Goal: Task Accomplishment & Management: Complete application form

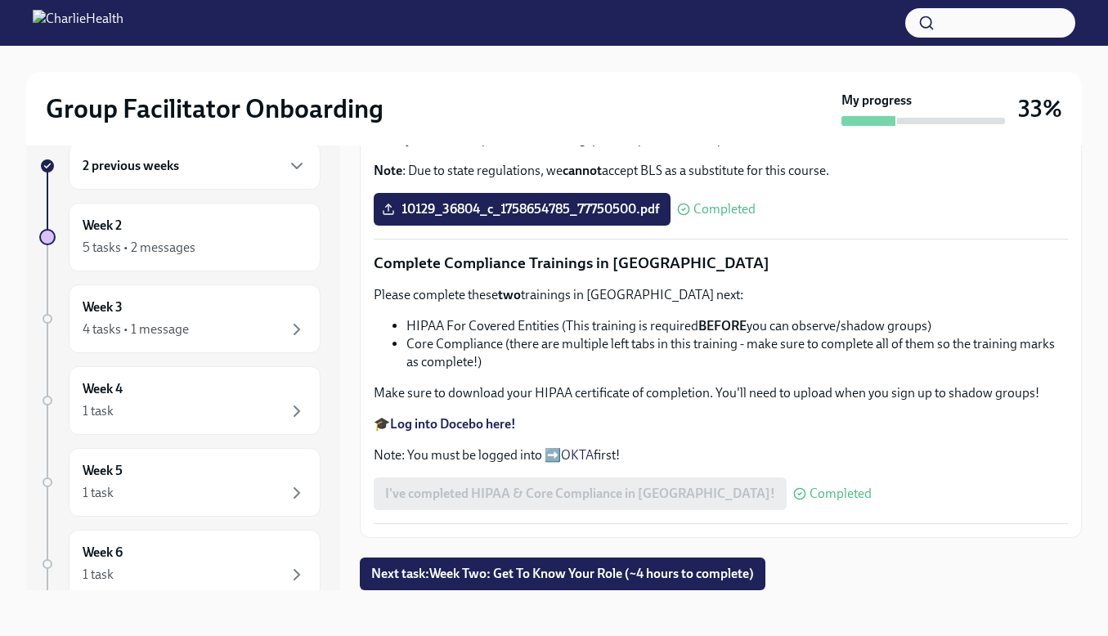
scroll to position [29, 0]
click at [630, 568] on span "Next task : Week Two: Get To Know Your Role (~4 hours to complete)" at bounding box center [562, 574] width 383 height 16
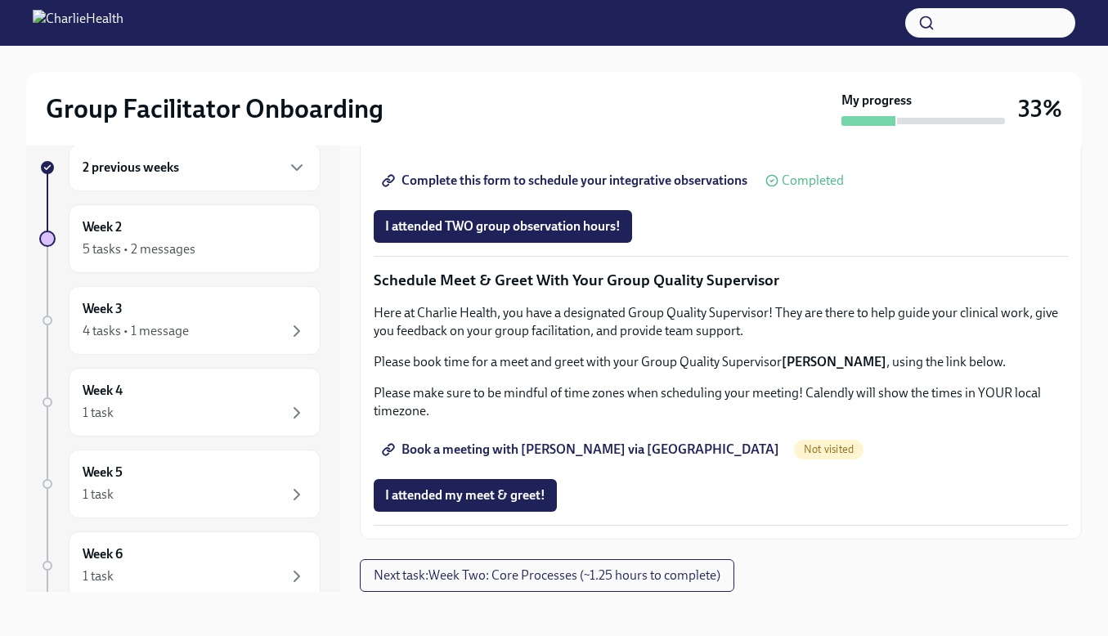
scroll to position [1534, 0]
click at [494, 496] on span "I attended my meet & greet!" at bounding box center [465, 495] width 160 height 16
click at [595, 452] on span "Book a meeting with [PERSON_NAME] via [GEOGRAPHIC_DATA]" at bounding box center [582, 450] width 394 height 16
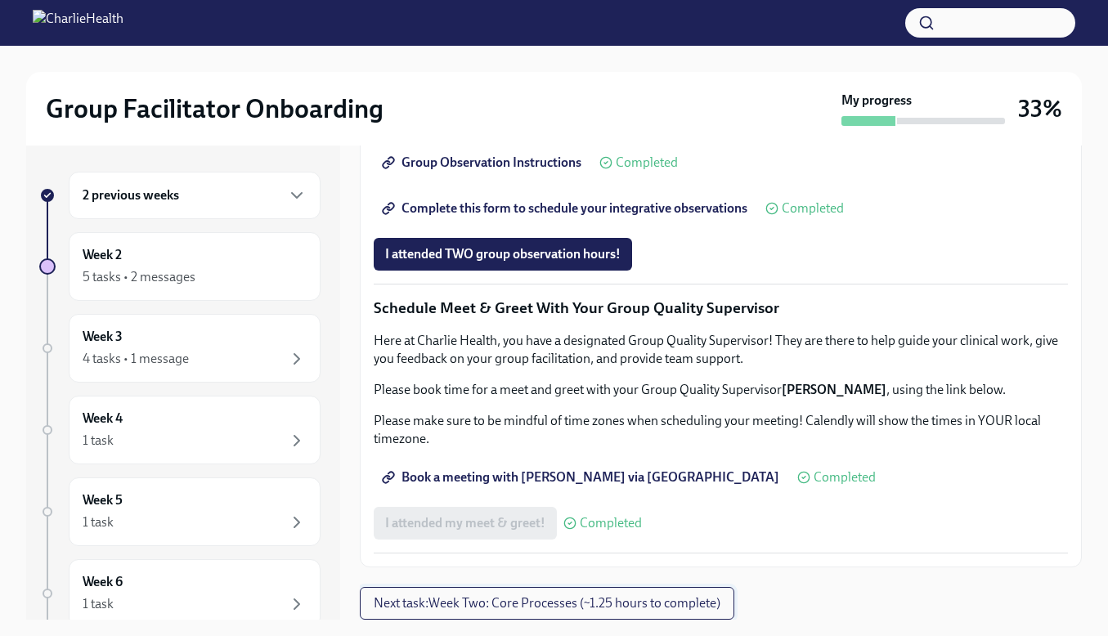
click at [583, 607] on span "Next task : Week Two: Core Processes (~1.25 hours to complete)" at bounding box center [547, 603] width 347 height 16
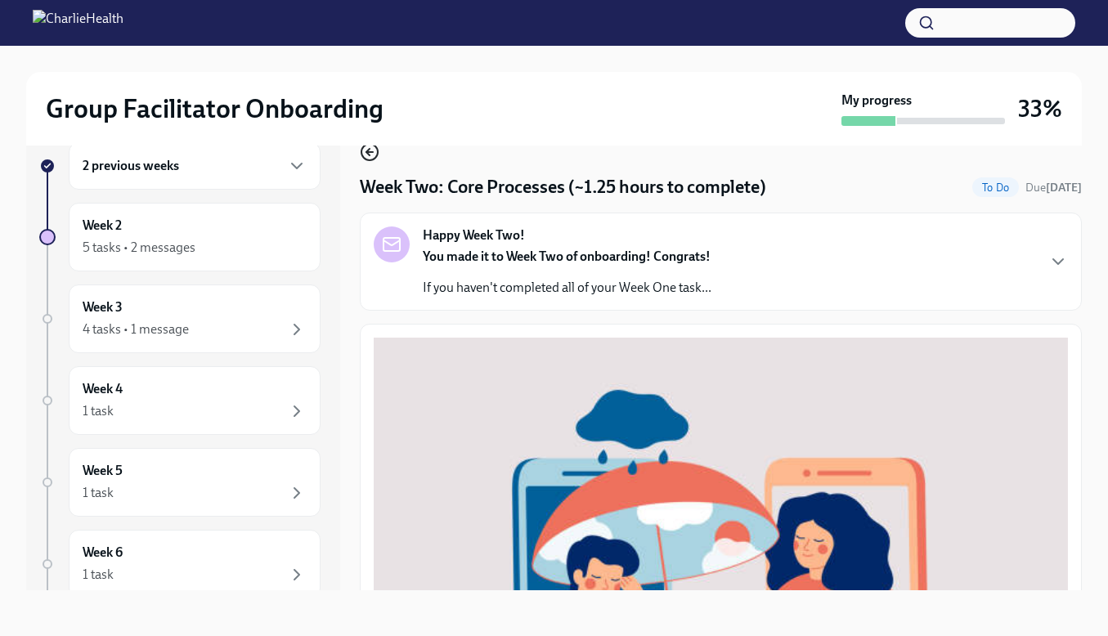
click at [368, 159] on icon "button" at bounding box center [370, 152] width 20 height 20
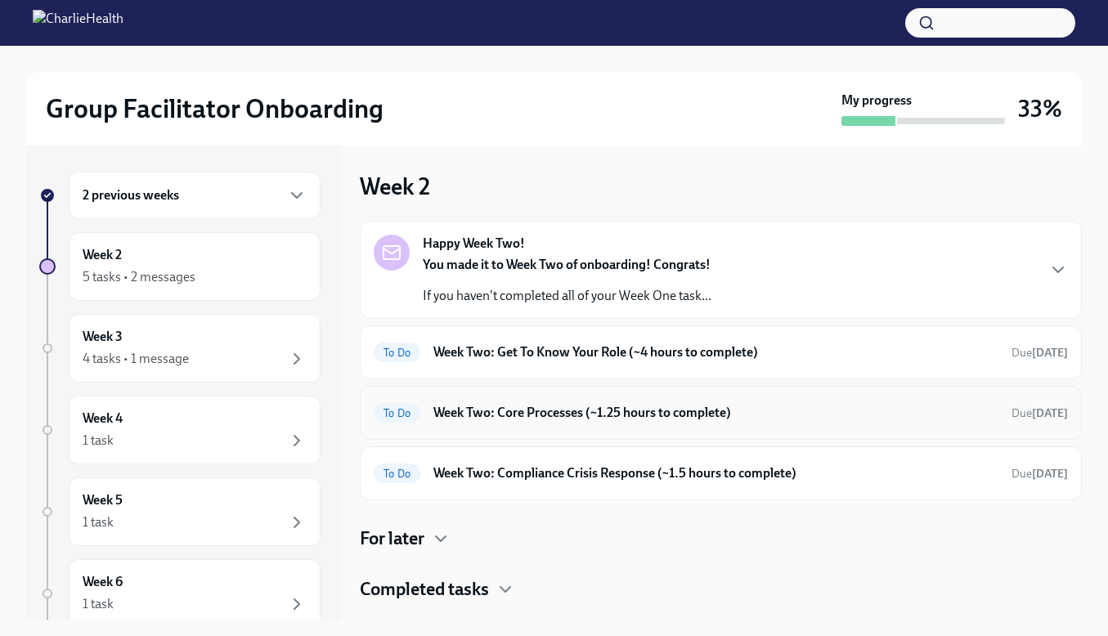
click at [681, 423] on div "To Do Week Two: Core Processes (~1.25 hours to complete) Due [DATE]" at bounding box center [721, 413] width 694 height 26
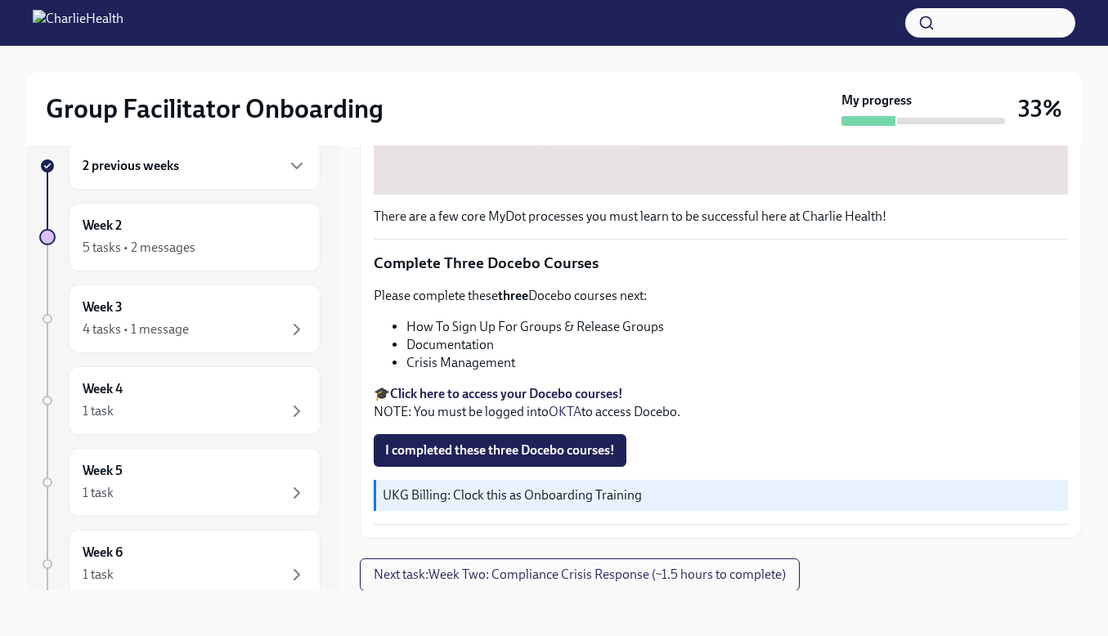
scroll to position [29, 0]
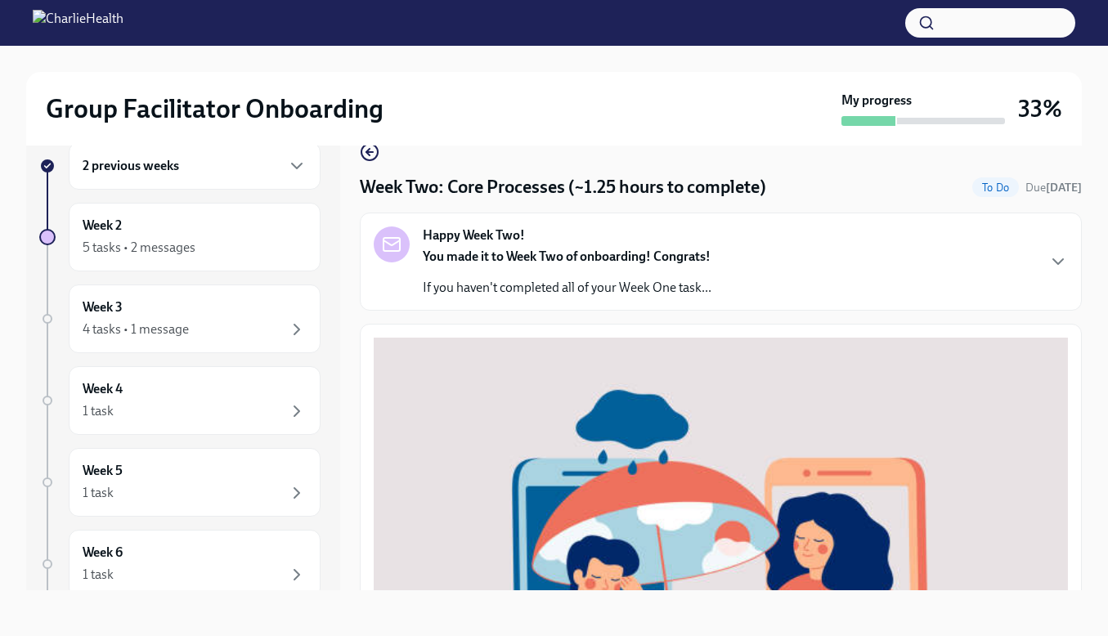
click at [613, 273] on div "You made it to Week Two of onboarding! Congrats! If you haven't completed all o…" at bounding box center [567, 272] width 289 height 49
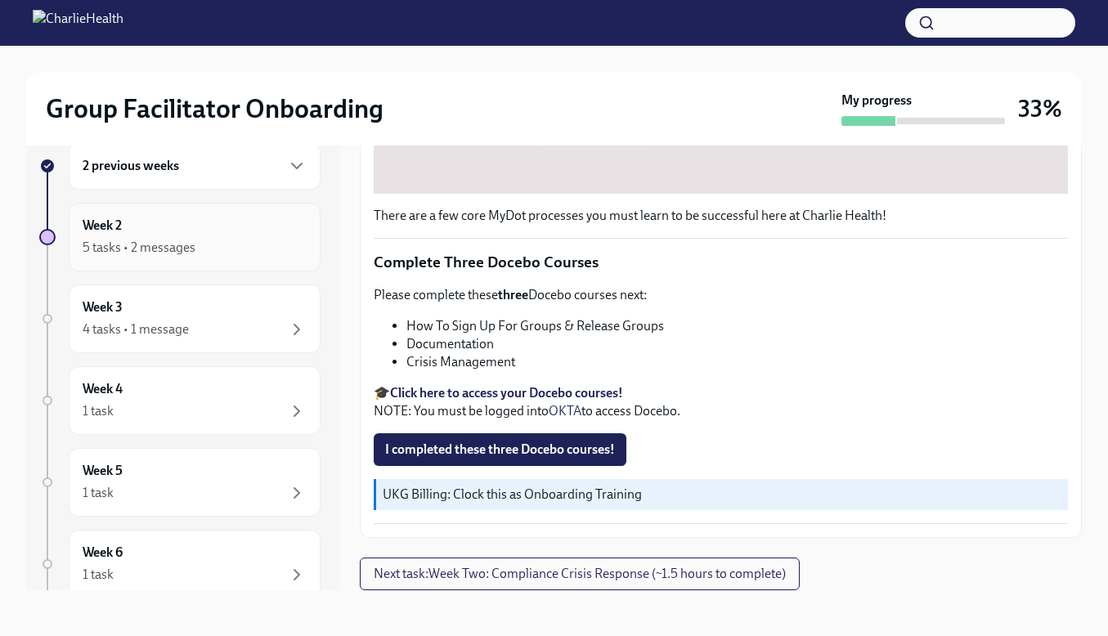
click at [215, 249] on div "5 tasks • 2 messages" at bounding box center [195, 248] width 224 height 20
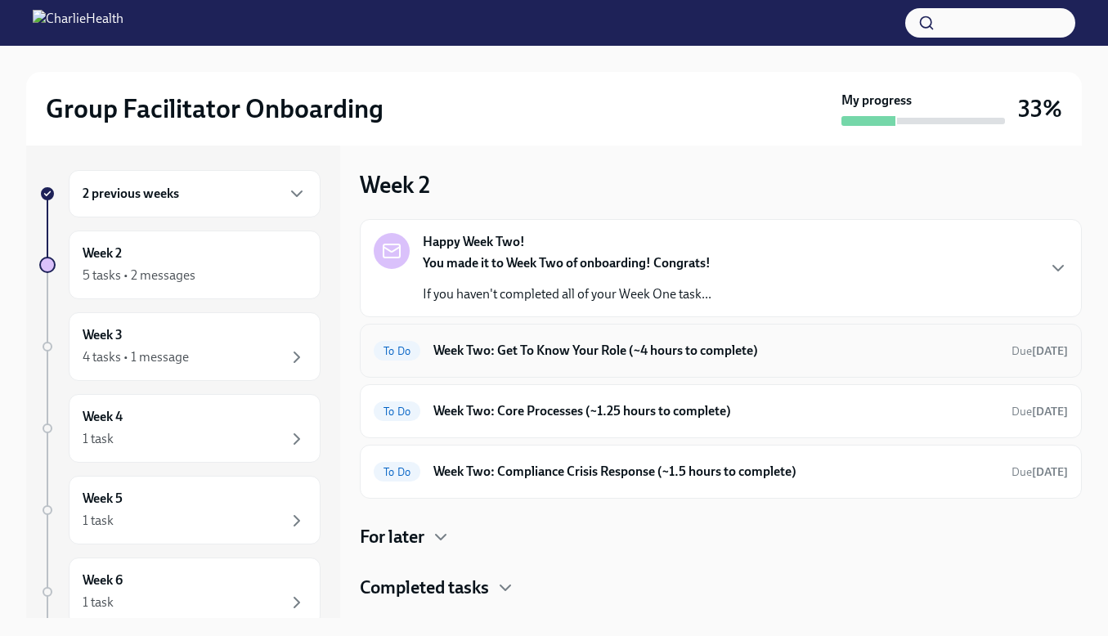
click at [595, 365] on div "To Do Week Two: Get To Know Your Role (~4 hours to complete) Due [DATE]" at bounding box center [721, 351] width 722 height 54
click at [997, 357] on div "To Do Week Two: Get To Know Your Role (~4 hours to complete) Due [DATE]" at bounding box center [721, 351] width 694 height 26
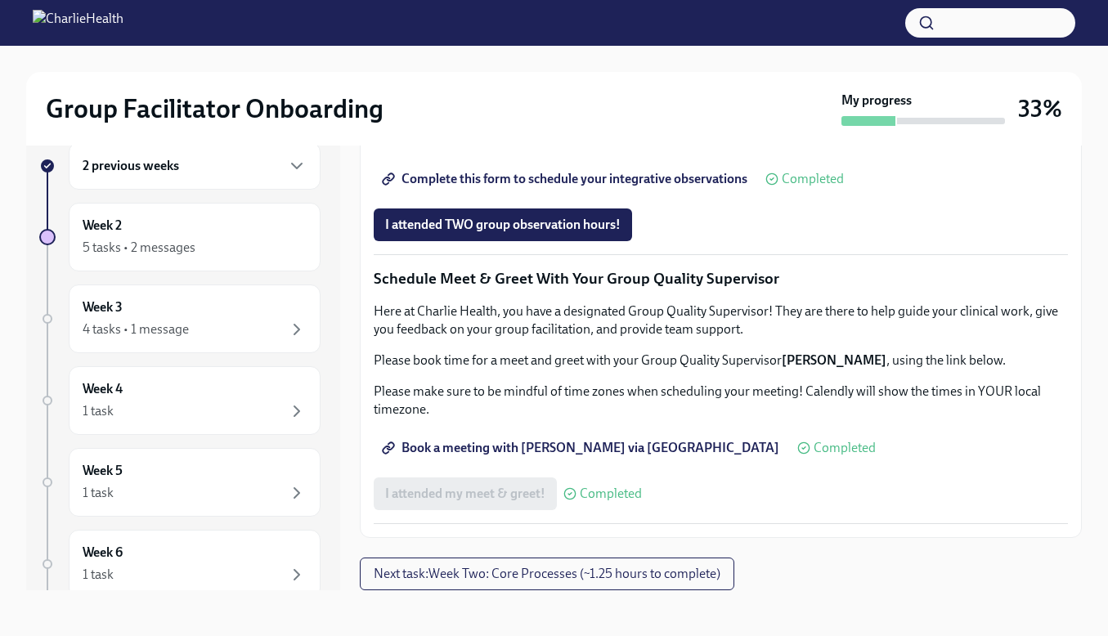
scroll to position [29, 0]
click at [648, 572] on span "Next task : Week Two: Core Processes (~1.25 hours to complete)" at bounding box center [547, 574] width 347 height 16
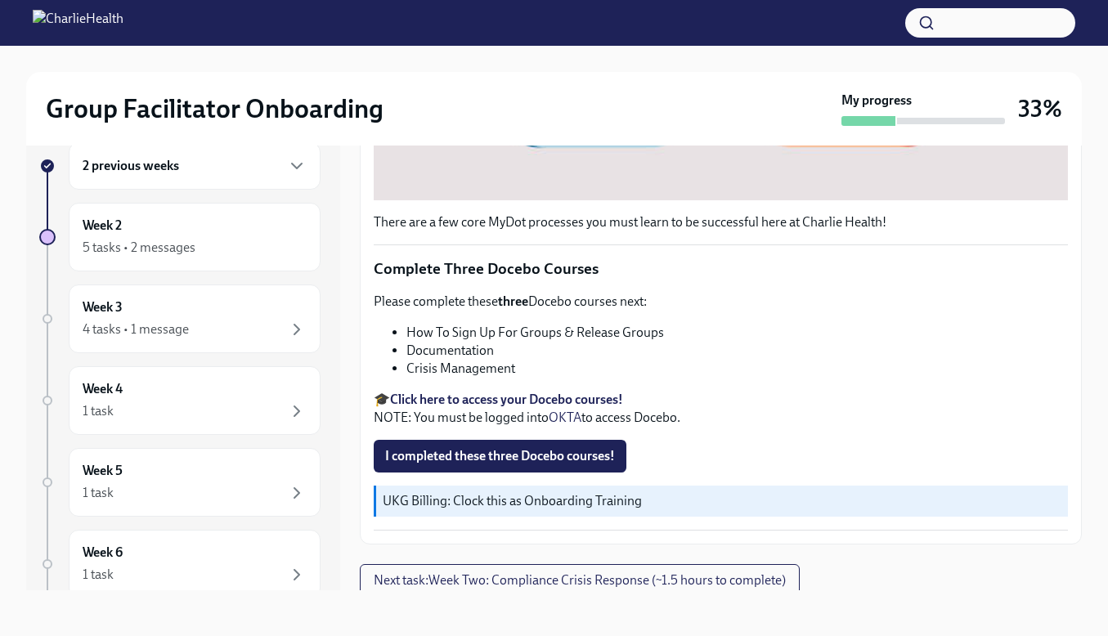
scroll to position [603, 0]
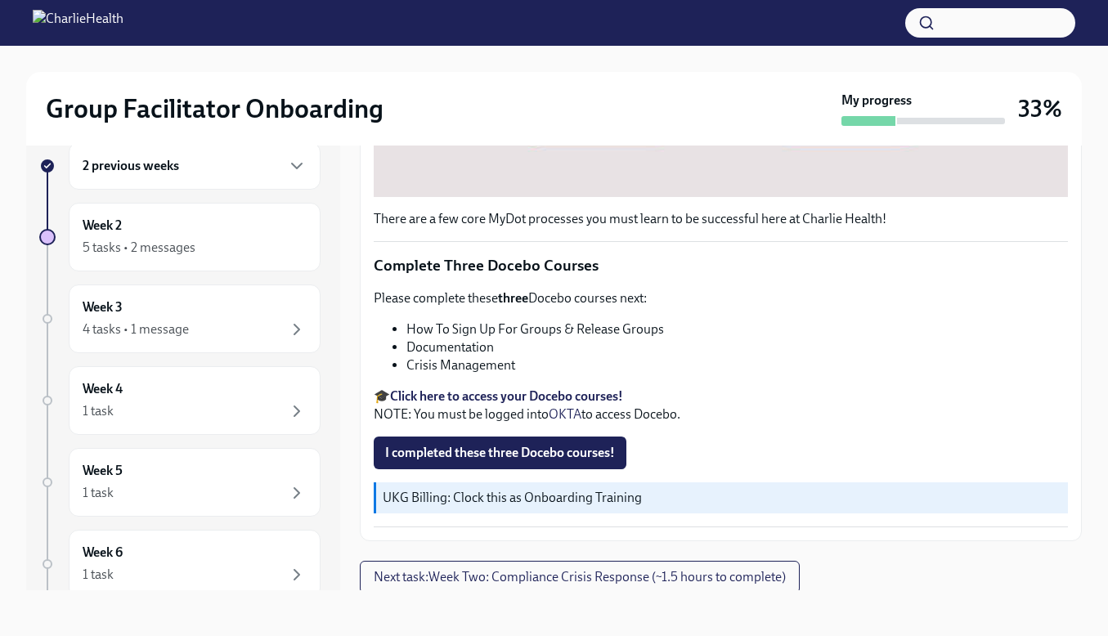
click at [587, 394] on strong "Click here to access your Docebo courses!" at bounding box center [506, 396] width 233 height 16
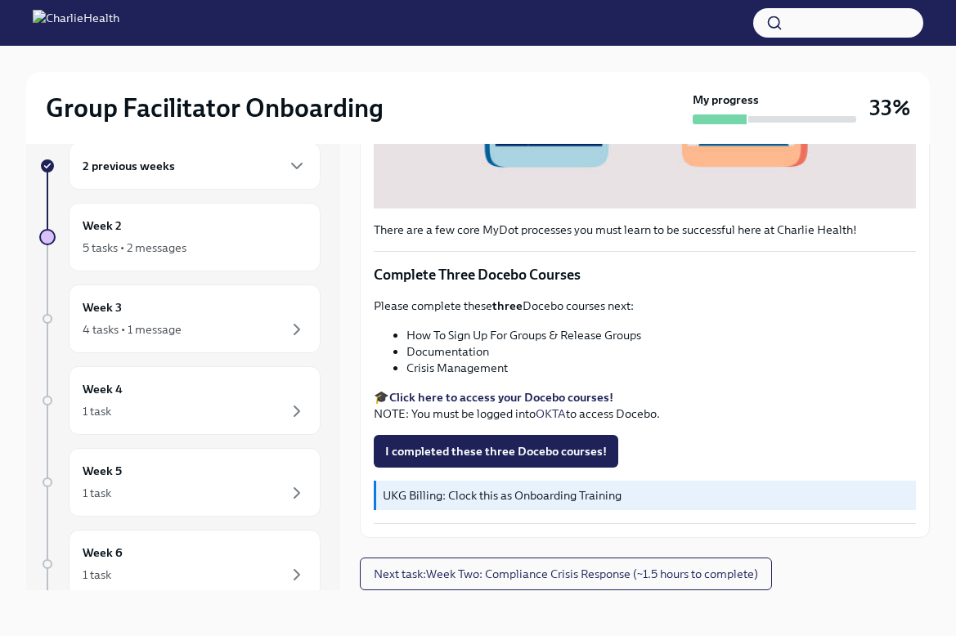
scroll to position [28, 0]
click at [536, 588] on button "Next task : Week Two: Compliance Crisis Response (~1.5 hours to complete)" at bounding box center [566, 574] width 412 height 33
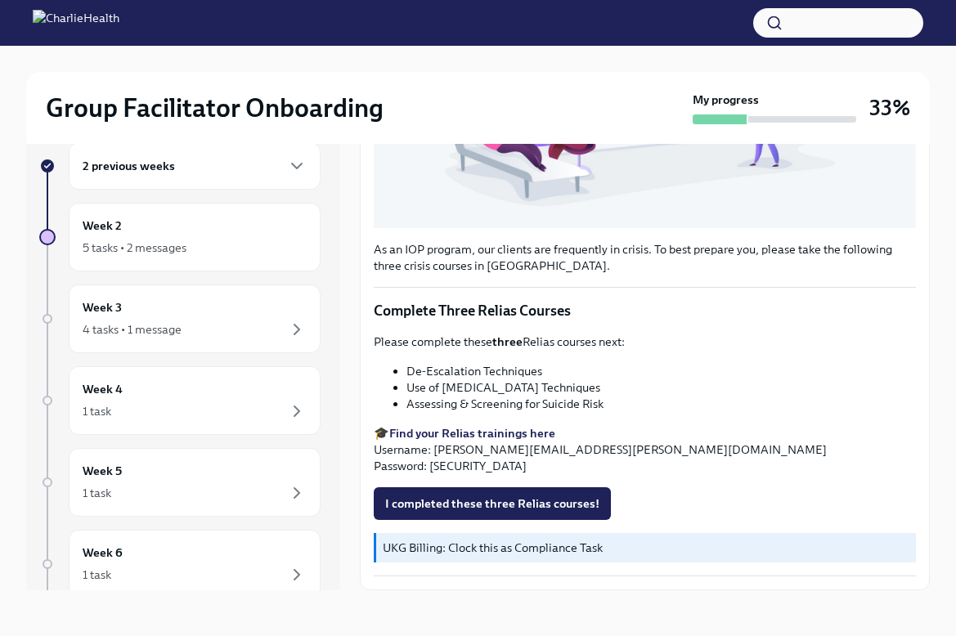
scroll to position [28, 0]
click at [181, 325] on div "4 tasks • 1 message" at bounding box center [132, 329] width 99 height 16
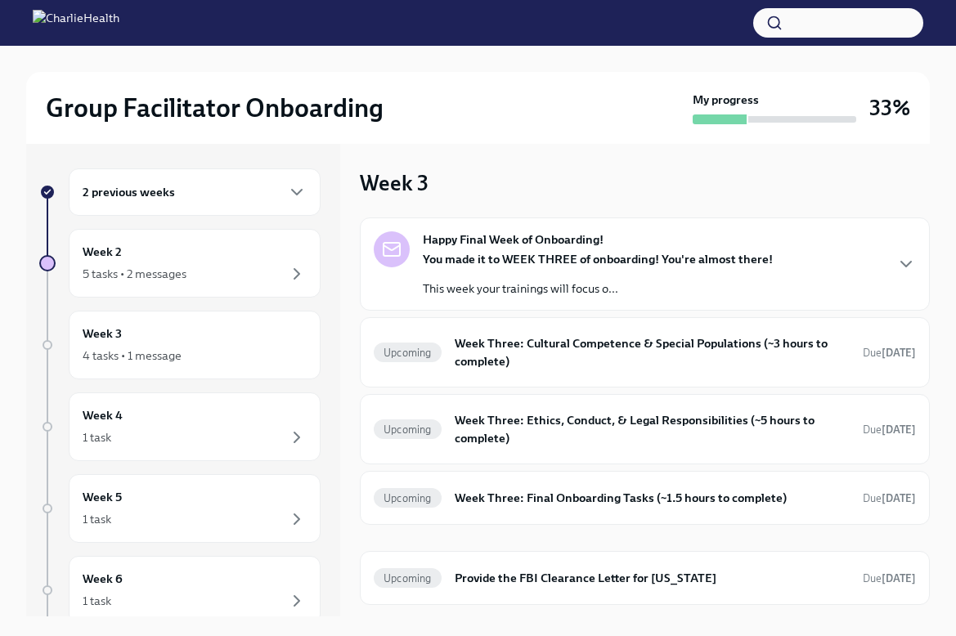
click at [698, 280] on div "You made it to WEEK THREE of onboarding! You're almost there! This week your tr…" at bounding box center [598, 274] width 350 height 46
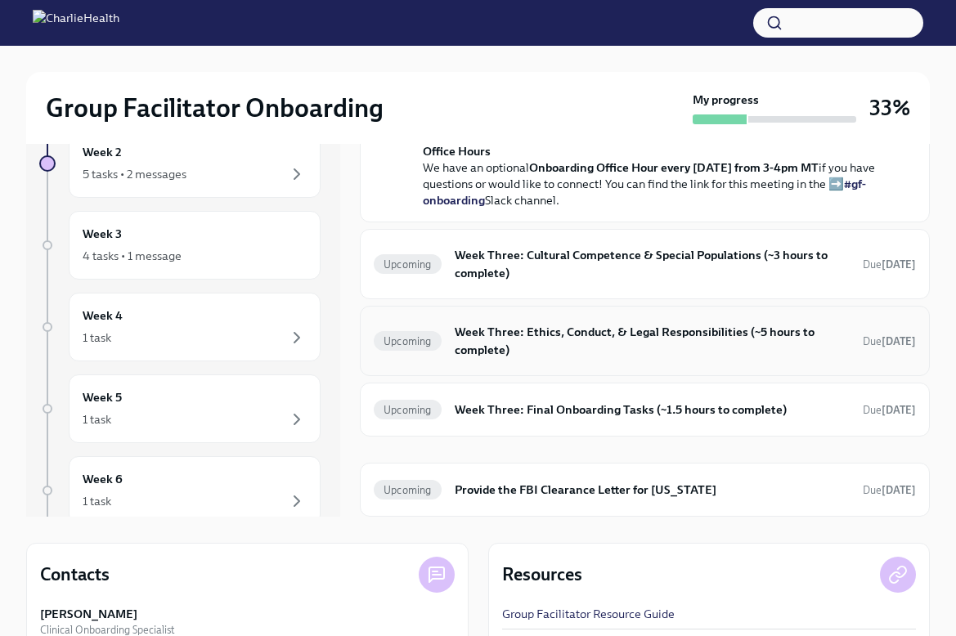
scroll to position [572, 0]
click at [578, 285] on div "Upcoming Week Three: Cultural Competence & Special Populations (~3 hours to com…" at bounding box center [645, 264] width 542 height 43
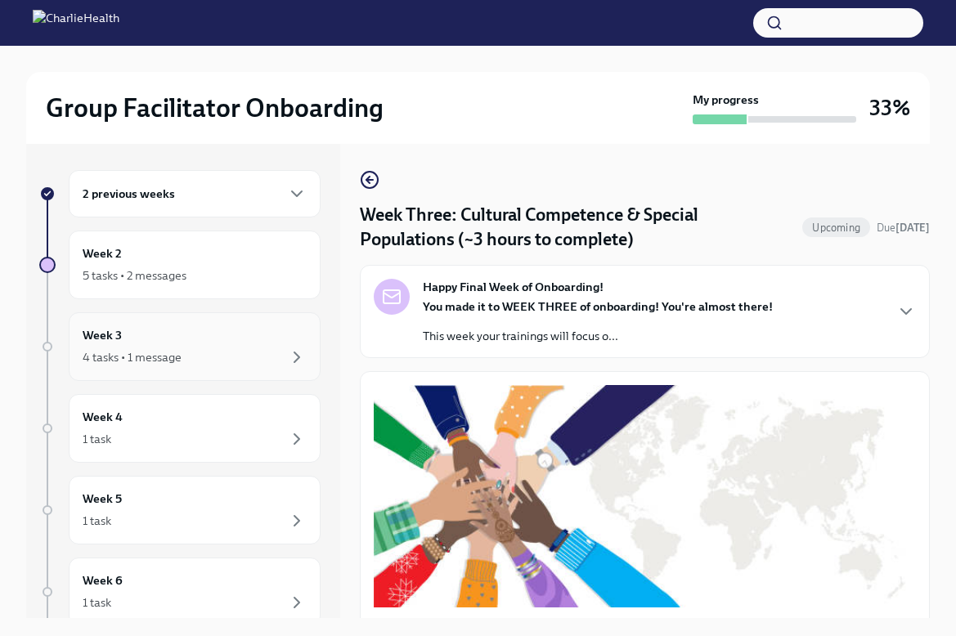
click at [182, 334] on div "Week 3 4 tasks • 1 message" at bounding box center [195, 346] width 224 height 41
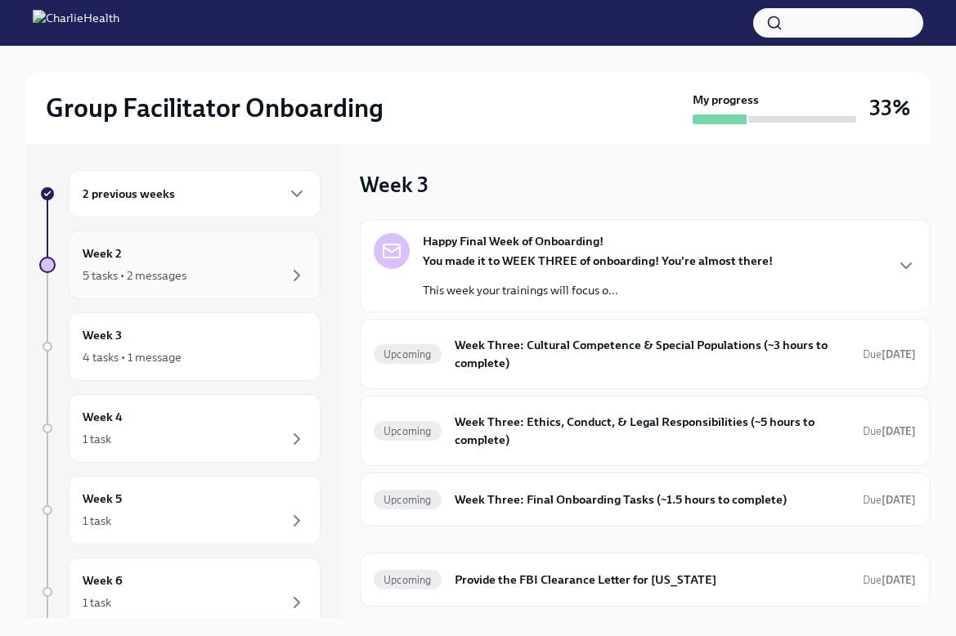
click at [109, 253] on h6 "Week 2" at bounding box center [102, 253] width 39 height 18
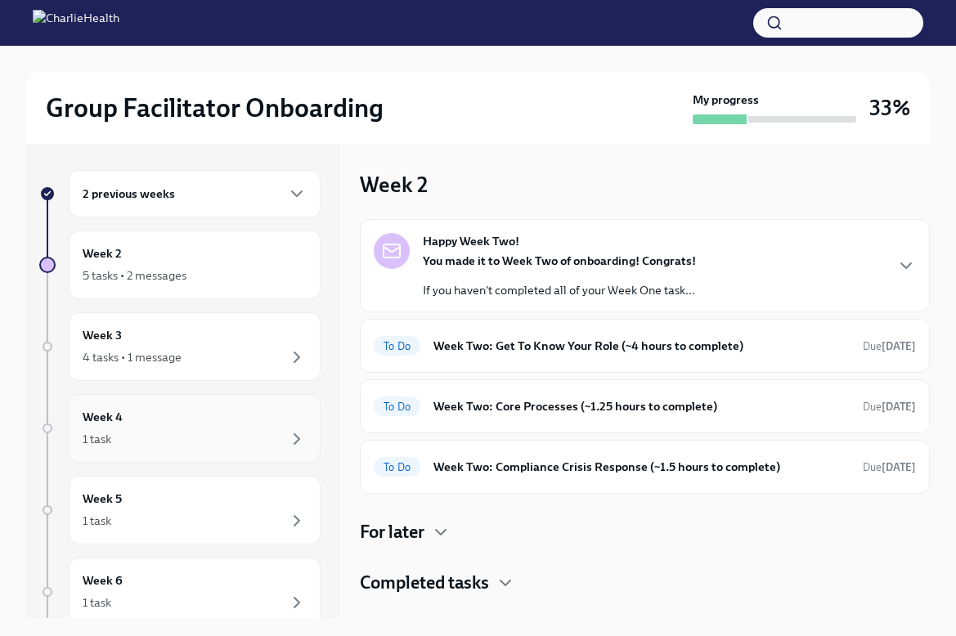
click at [186, 428] on div "Week 4 1 task" at bounding box center [195, 428] width 224 height 41
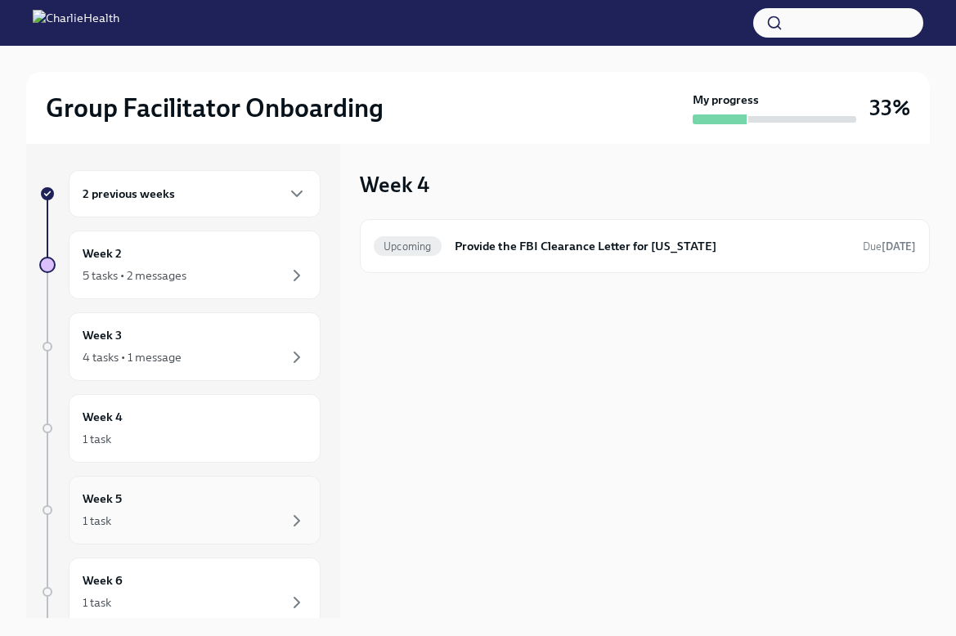
click at [198, 506] on div "Week 5 1 task" at bounding box center [195, 510] width 224 height 41
click at [207, 366] on div "4 tasks • 1 message" at bounding box center [195, 358] width 224 height 20
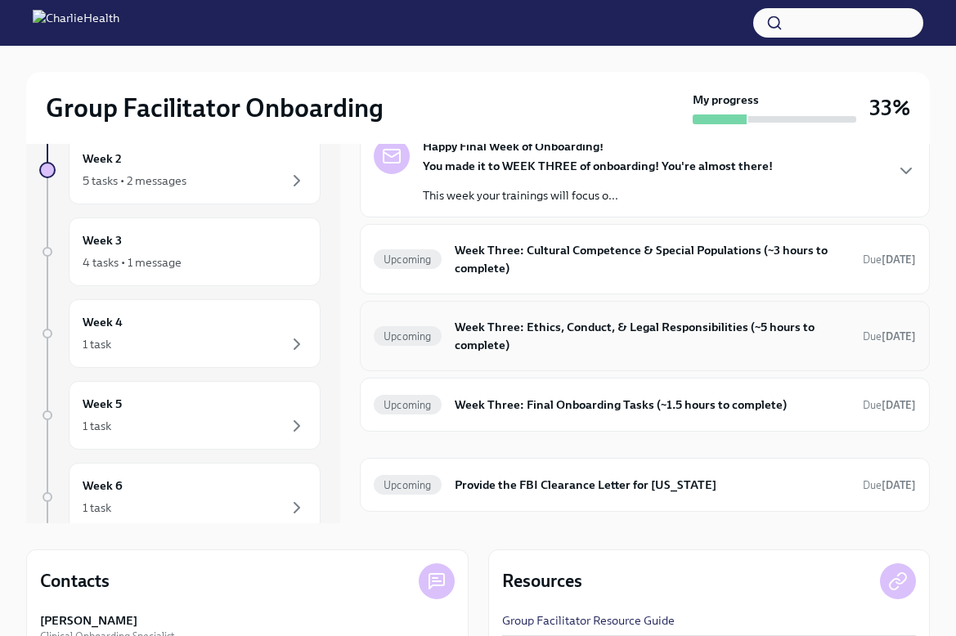
scroll to position [102, 0]
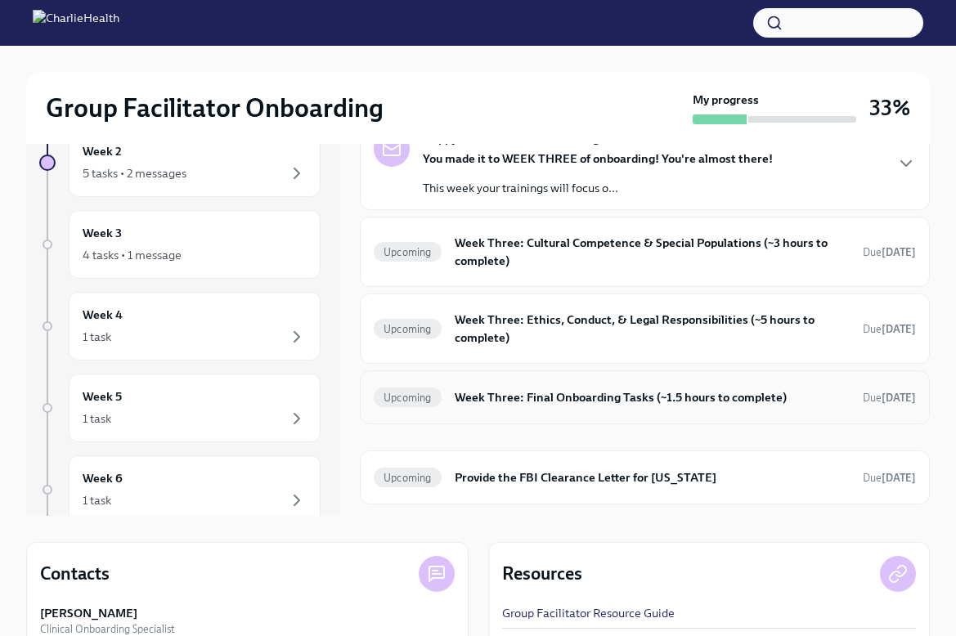
click at [562, 402] on h6 "Week Three: Final Onboarding Tasks (~1.5 hours to complete)" at bounding box center [652, 397] width 395 height 18
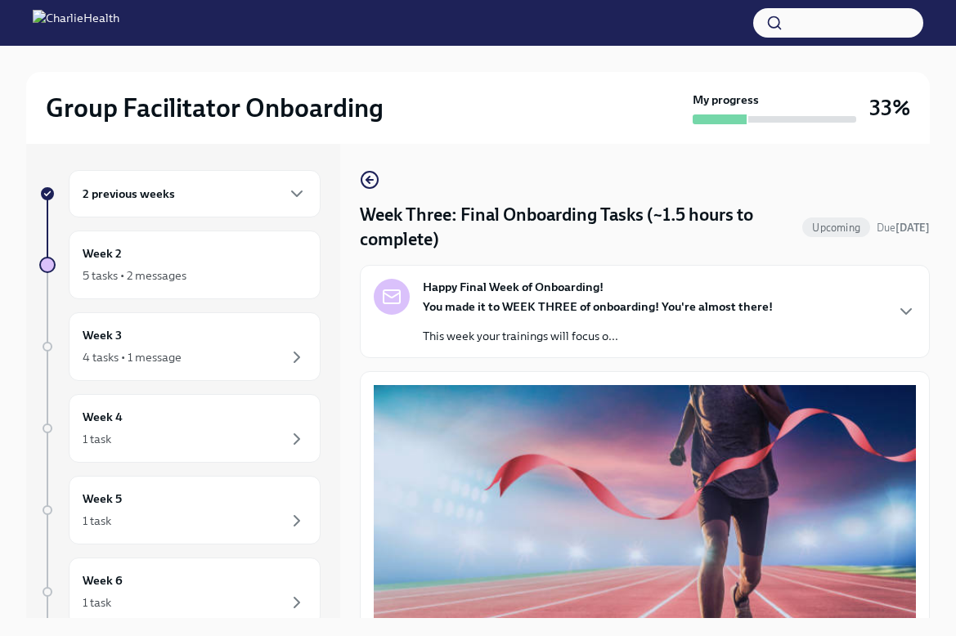
scroll to position [11, 0]
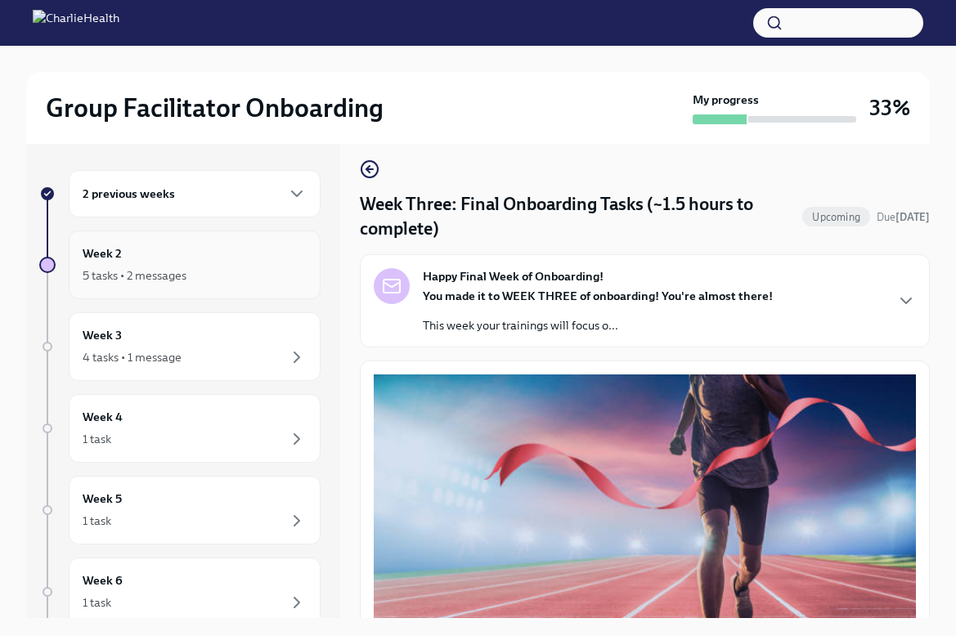
click at [183, 270] on div "5 tasks • 2 messages" at bounding box center [135, 275] width 104 height 16
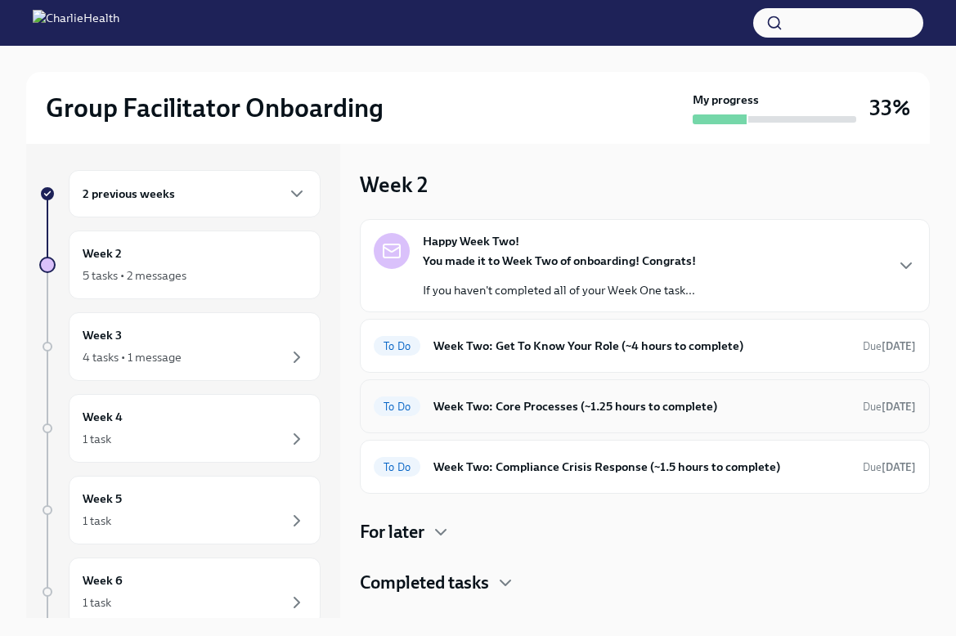
click at [514, 415] on h6 "Week Two: Core Processes (~1.25 hours to complete)" at bounding box center [641, 406] width 416 height 18
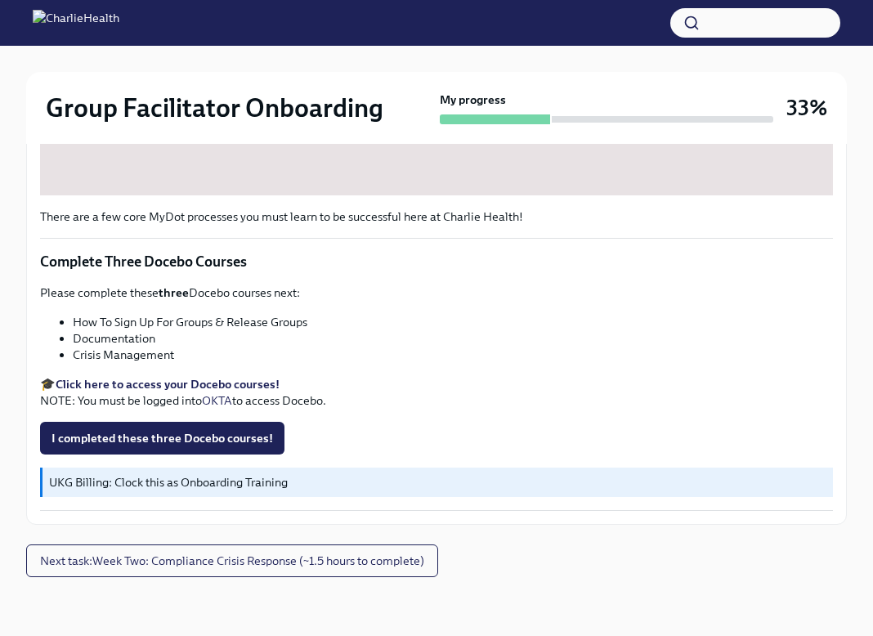
scroll to position [796, 0]
click at [110, 335] on li "Documentation" at bounding box center [453, 338] width 760 height 16
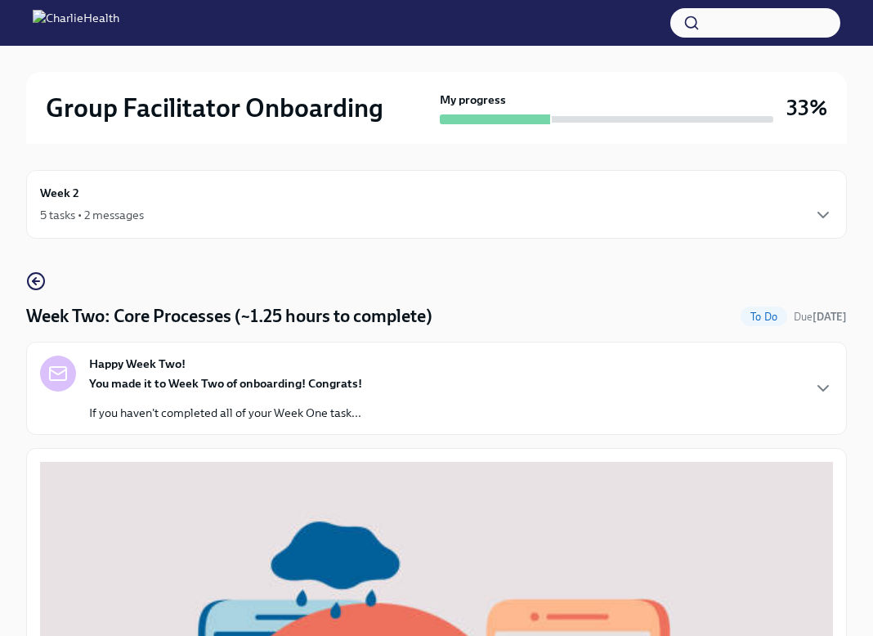
scroll to position [0, 0]
click at [38, 287] on icon "button" at bounding box center [36, 281] width 20 height 20
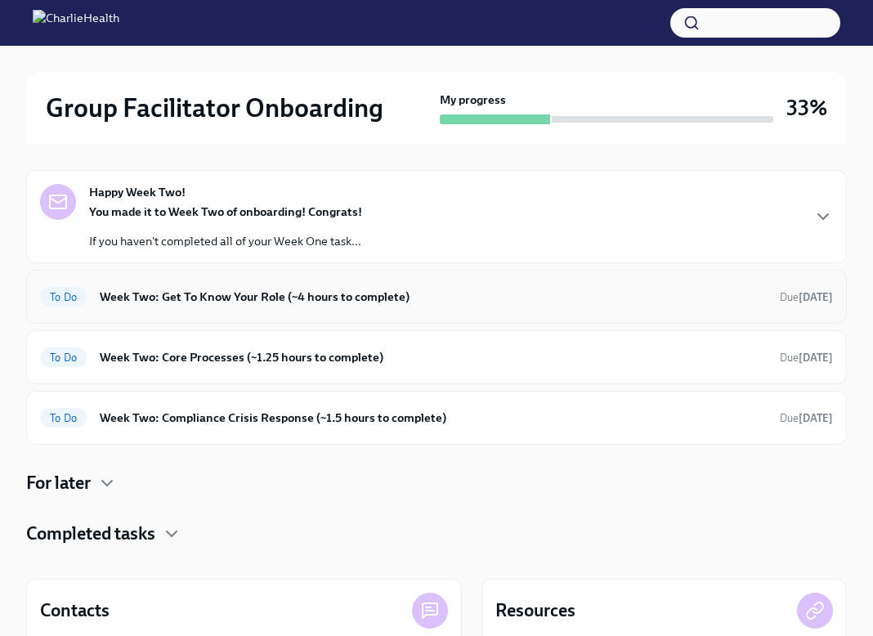
scroll to position [146, 0]
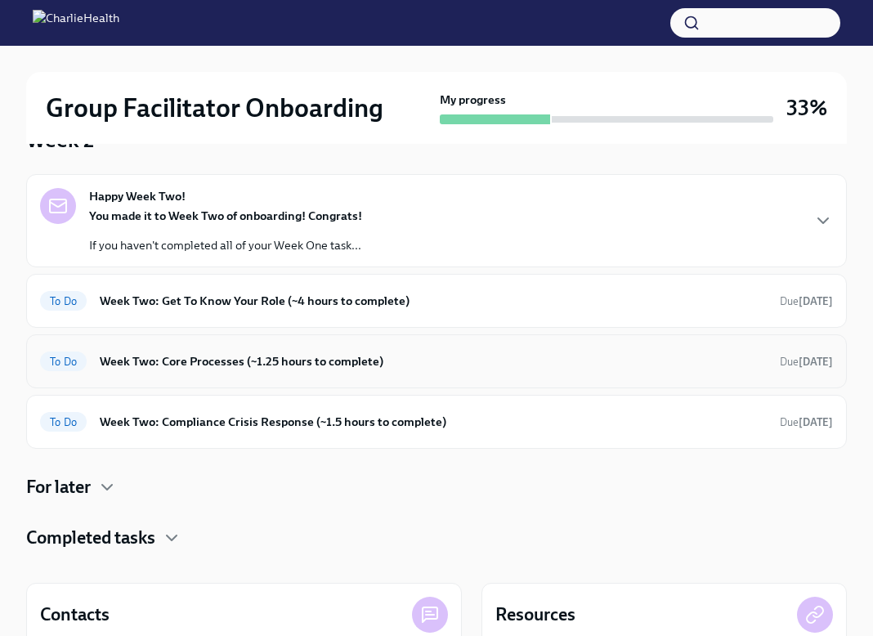
click at [259, 362] on h6 "Week Two: Core Processes (~1.25 hours to complete)" at bounding box center [433, 361] width 667 height 18
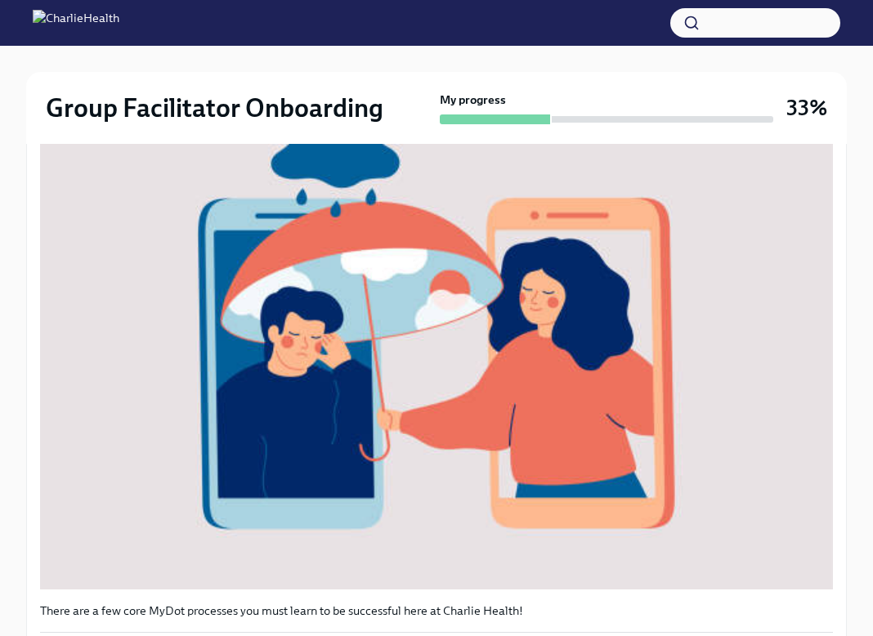
scroll to position [4, 0]
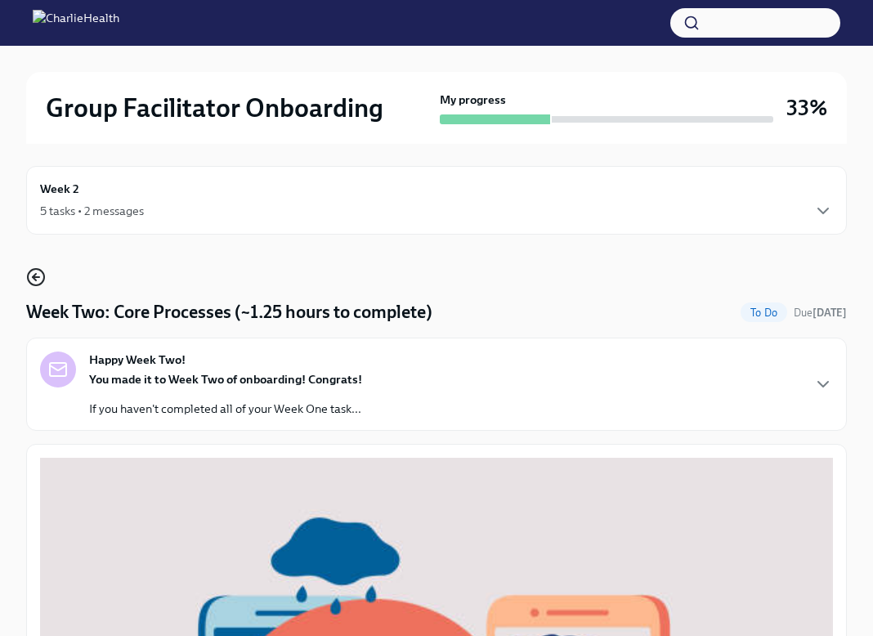
click at [38, 280] on icon "button" at bounding box center [36, 277] width 20 height 20
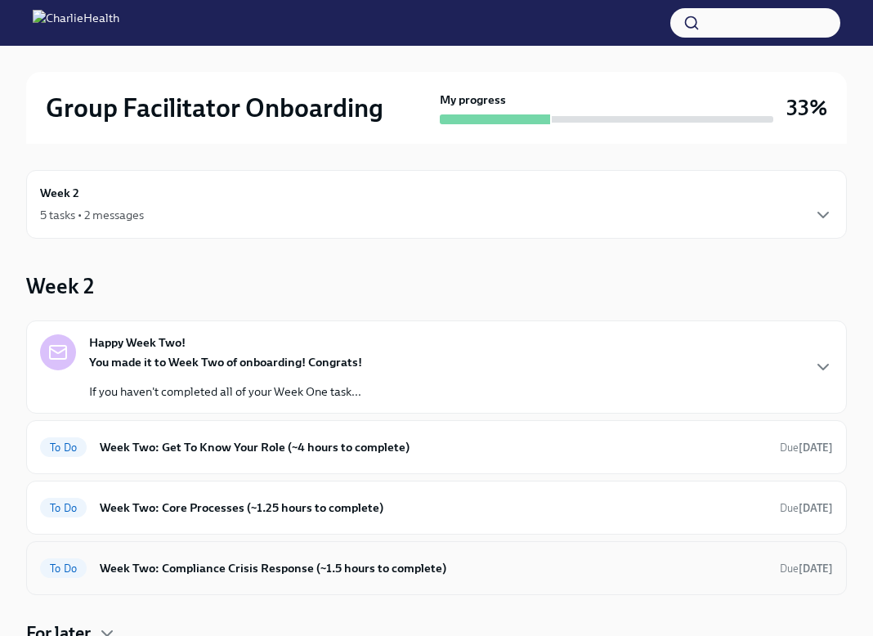
click at [311, 569] on h6 "Week Two: Compliance Crisis Response (~1.5 hours to complete)" at bounding box center [433, 568] width 667 height 18
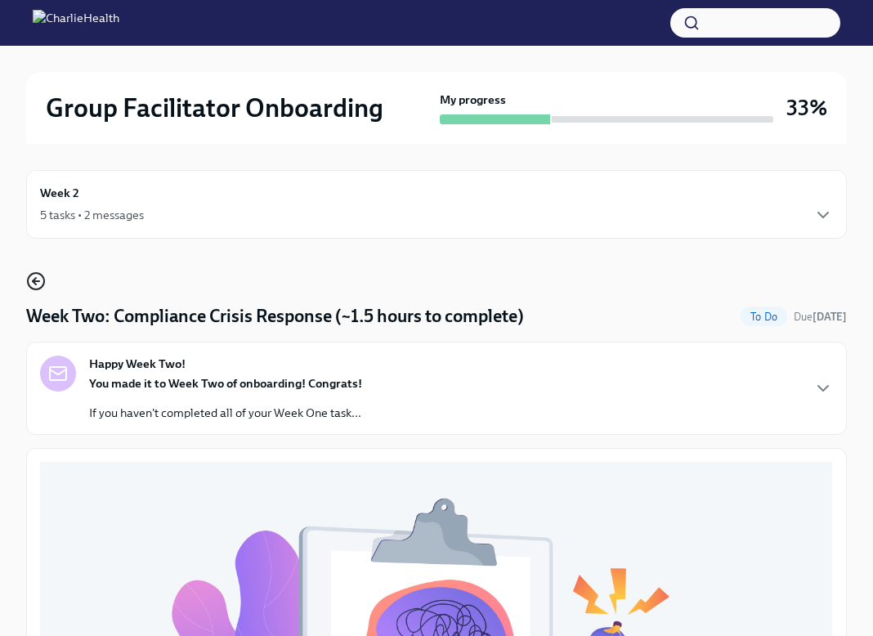
click at [40, 287] on icon "button" at bounding box center [36, 281] width 20 height 20
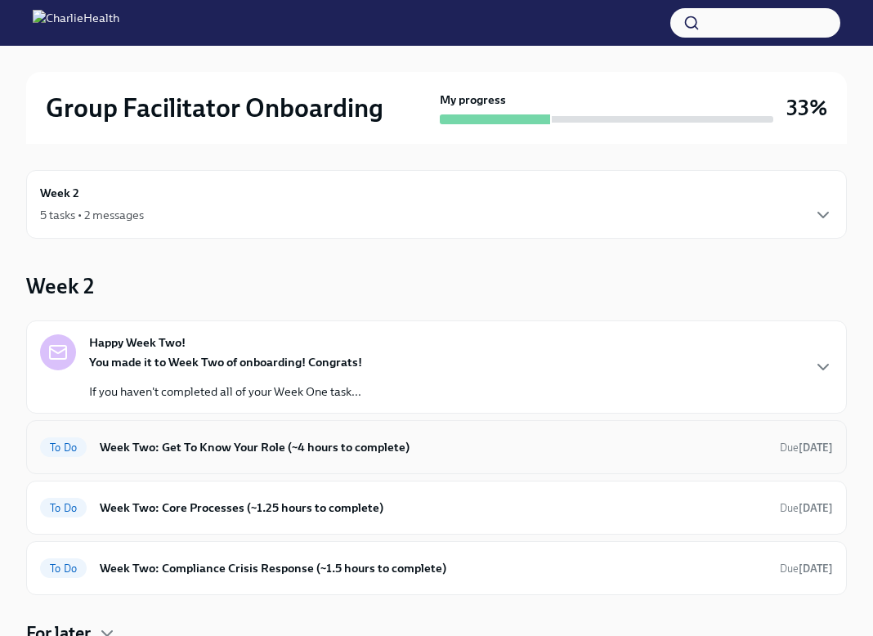
click at [257, 446] on h6 "Week Two: Get To Know Your Role (~4 hours to complete)" at bounding box center [433, 447] width 667 height 18
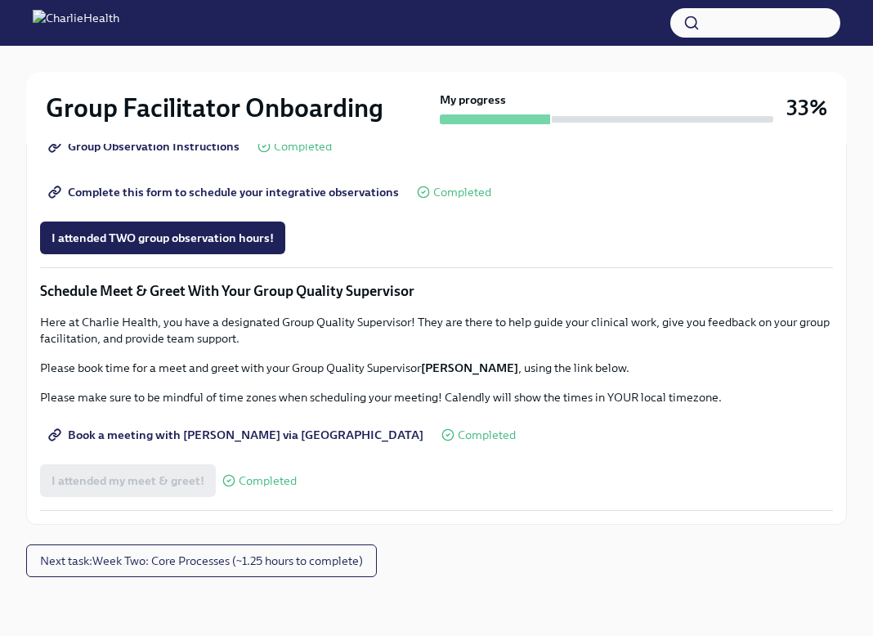
scroll to position [1600, 0]
click at [164, 246] on span "I attended TWO group observation hours!" at bounding box center [163, 238] width 222 height 16
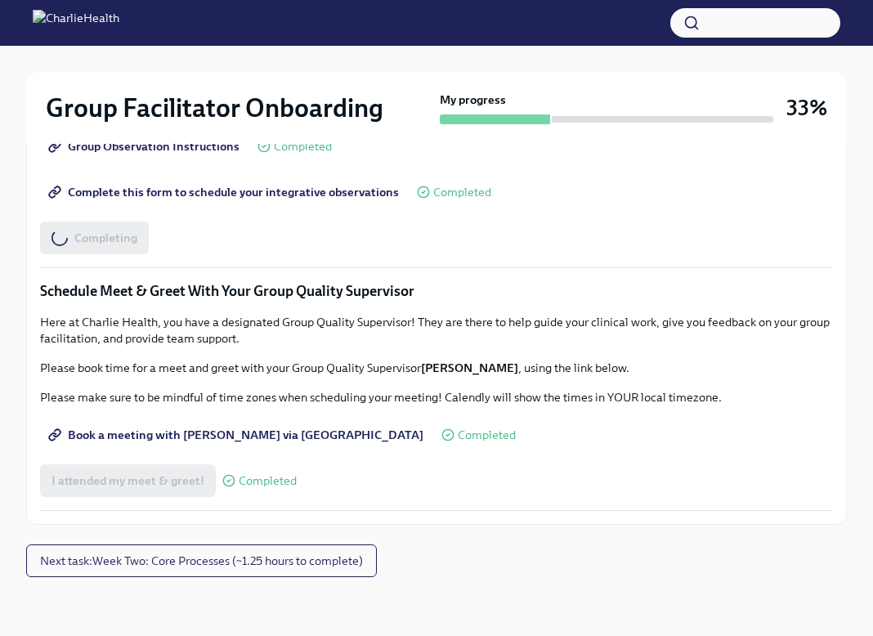
scroll to position [0, 0]
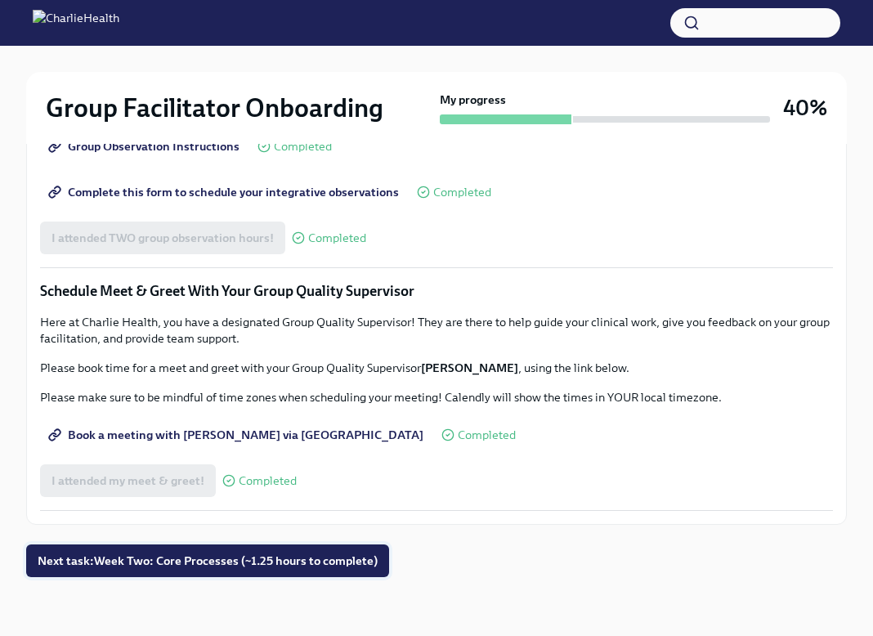
click at [280, 570] on button "Next task : Week Two: Core Processes (~1.25 hours to complete)" at bounding box center [207, 561] width 363 height 33
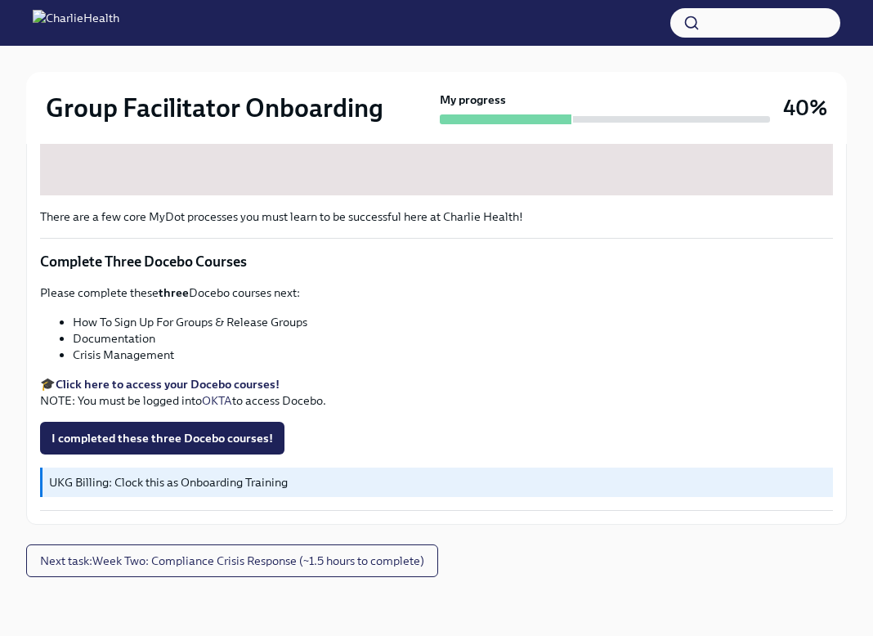
scroll to position [796, 0]
click at [166, 433] on span "I completed these three Docebo courses!" at bounding box center [163, 438] width 222 height 16
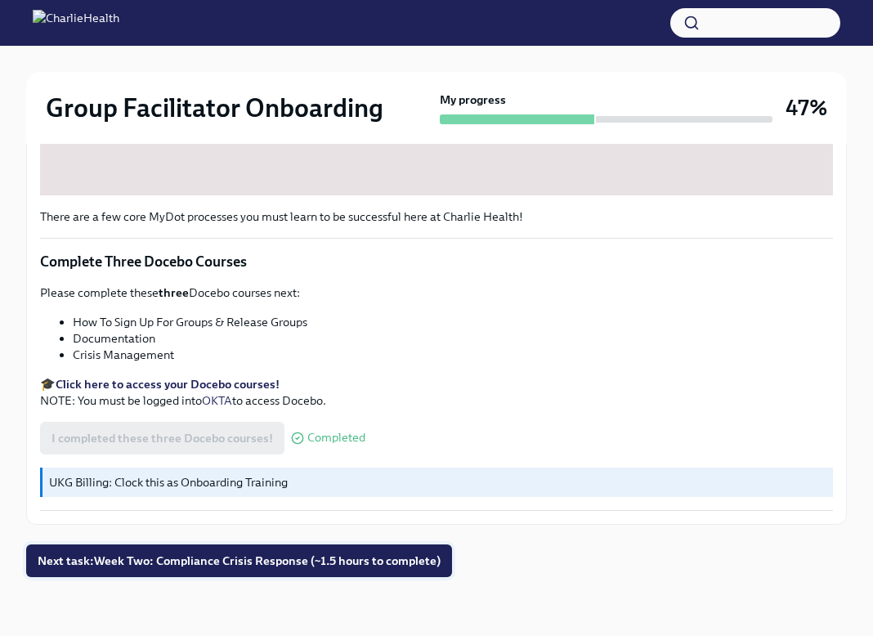
click at [303, 569] on button "Next task : Week Two: Compliance Crisis Response (~1.5 hours to complete)" at bounding box center [239, 561] width 426 height 33
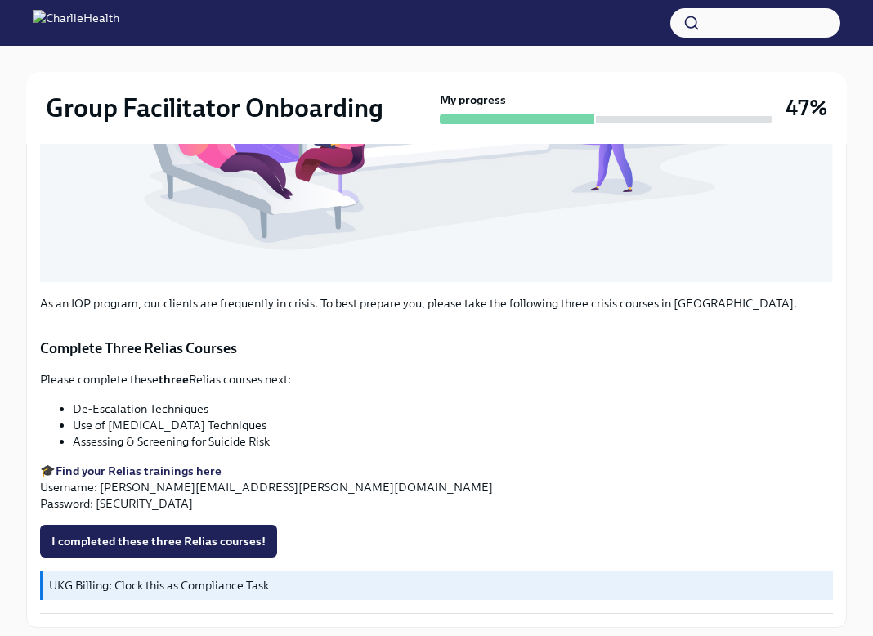
scroll to position [652, 0]
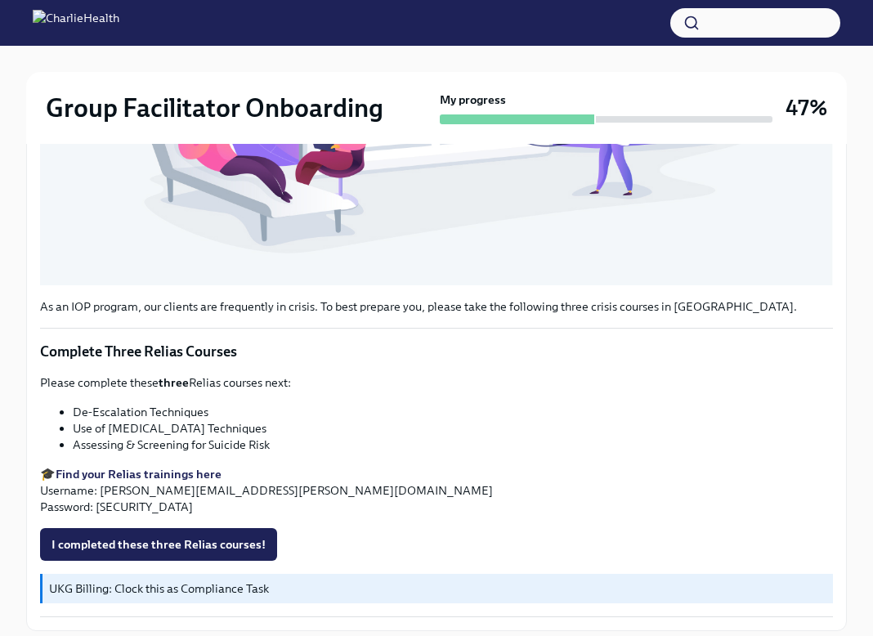
click at [171, 472] on strong "Find your Relias trainings here" at bounding box center [139, 474] width 166 height 15
click at [162, 552] on span "I completed these three Relias courses!" at bounding box center [159, 544] width 214 height 16
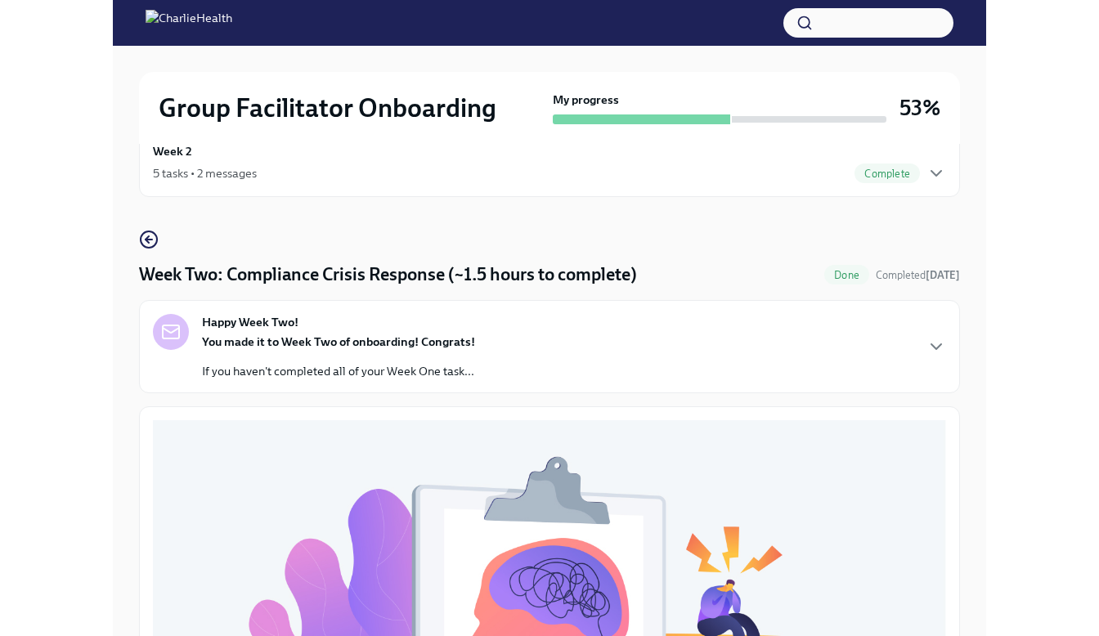
scroll to position [28, 0]
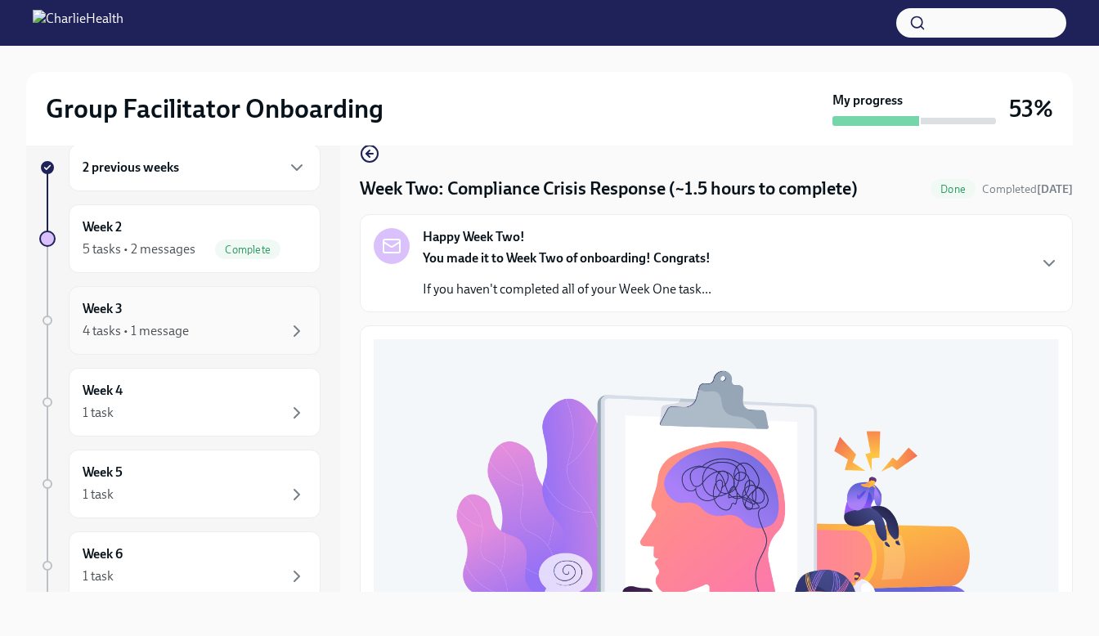
click at [250, 337] on div "4 tasks • 1 message" at bounding box center [195, 331] width 224 height 20
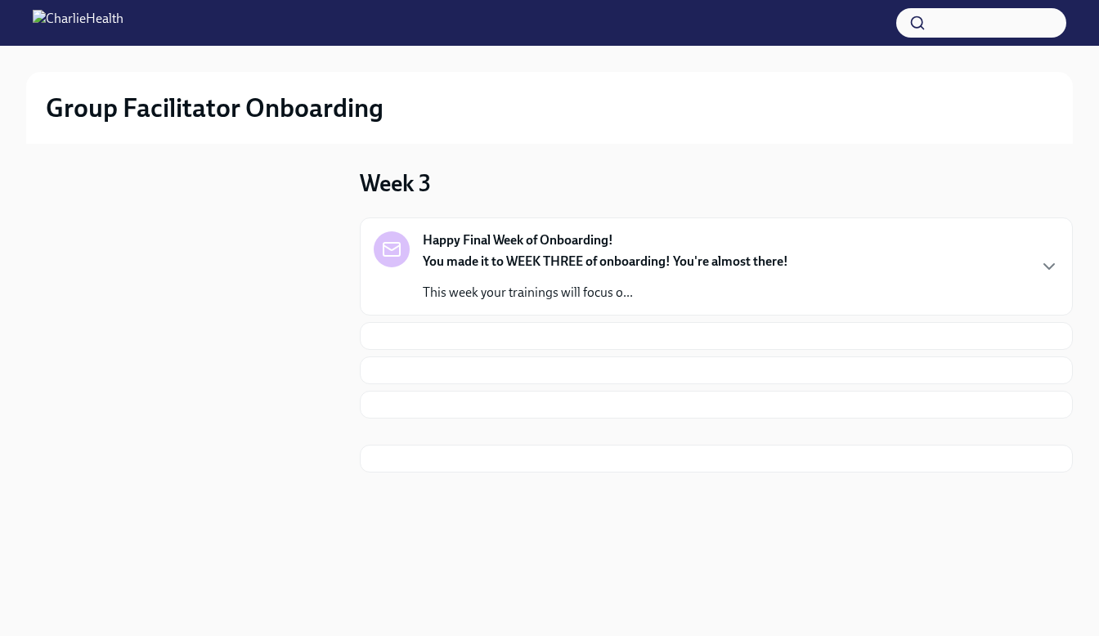
scroll to position [2, 0]
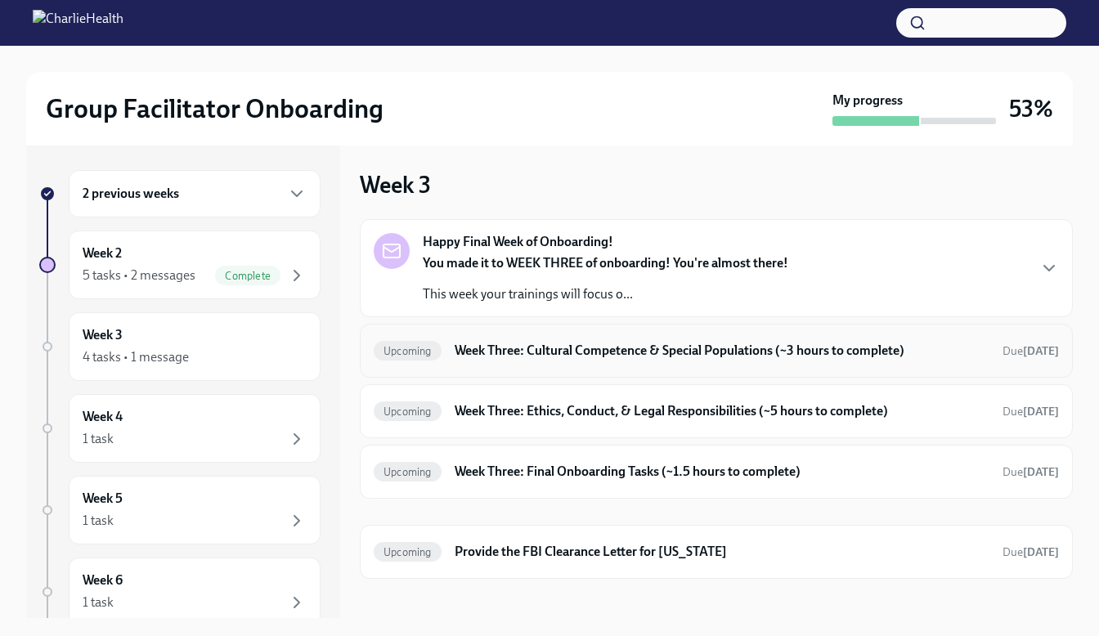
click at [627, 355] on h6 "Week Three: Cultural Competence & Special Populations (~3 hours to complete)" at bounding box center [722, 351] width 535 height 18
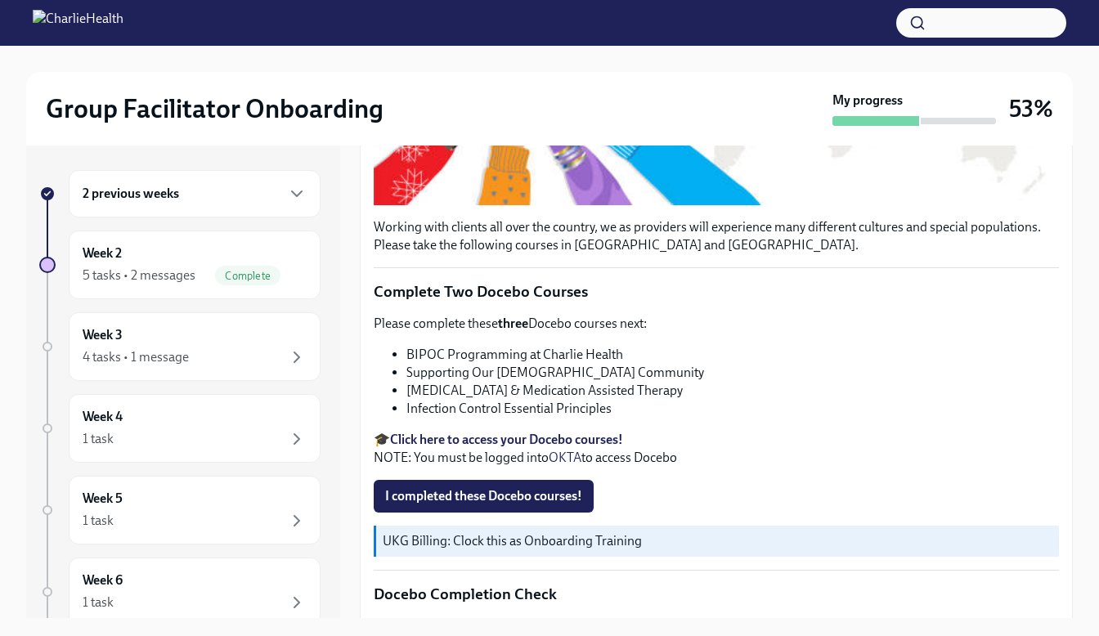
scroll to position [468, 0]
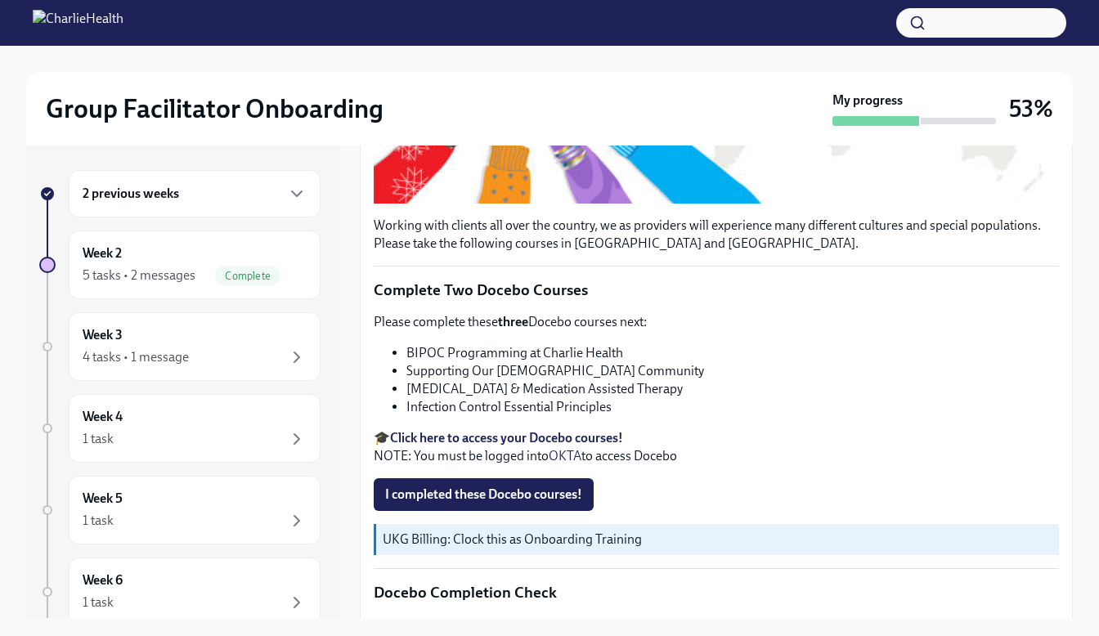
click at [579, 436] on strong "Click here to access your Docebo courses!" at bounding box center [506, 438] width 233 height 16
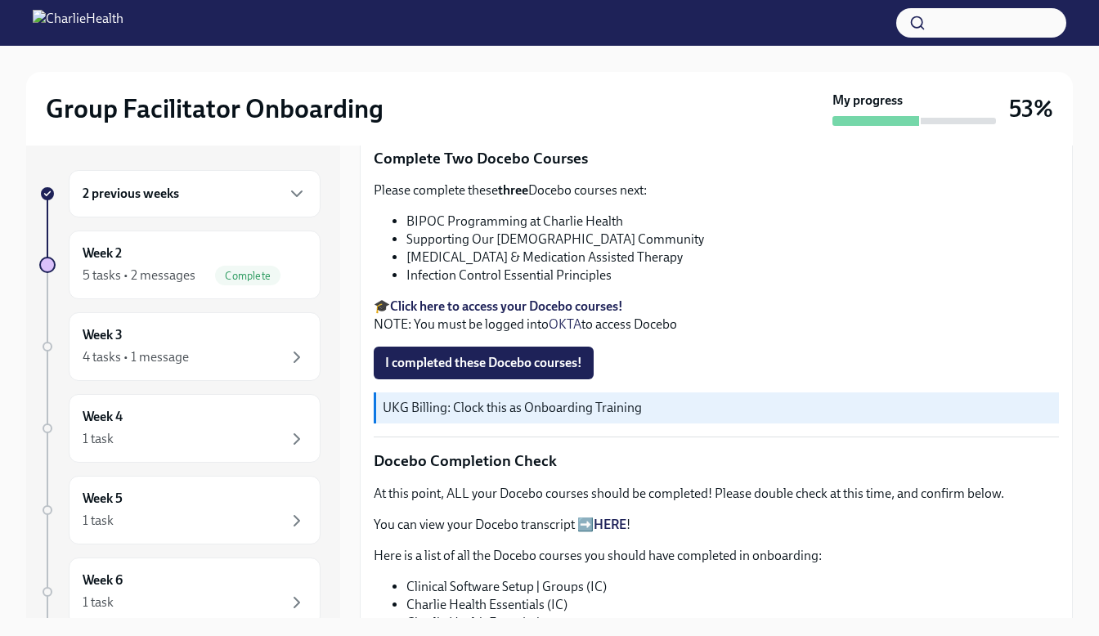
scroll to position [602, 0]
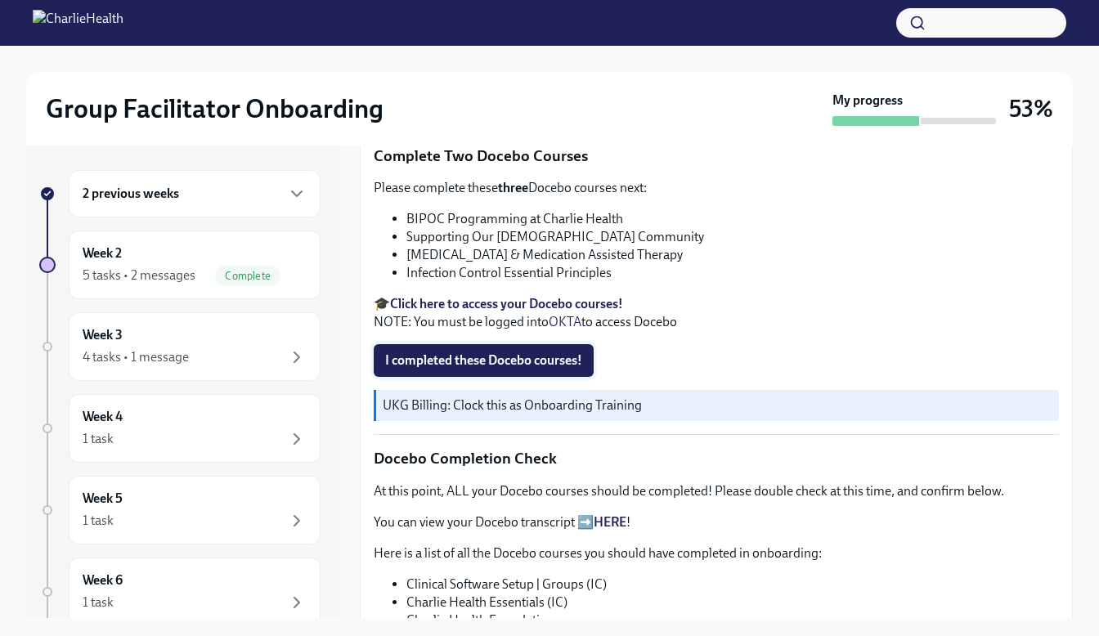
click at [520, 361] on span "I completed these Docebo courses!" at bounding box center [483, 360] width 197 height 16
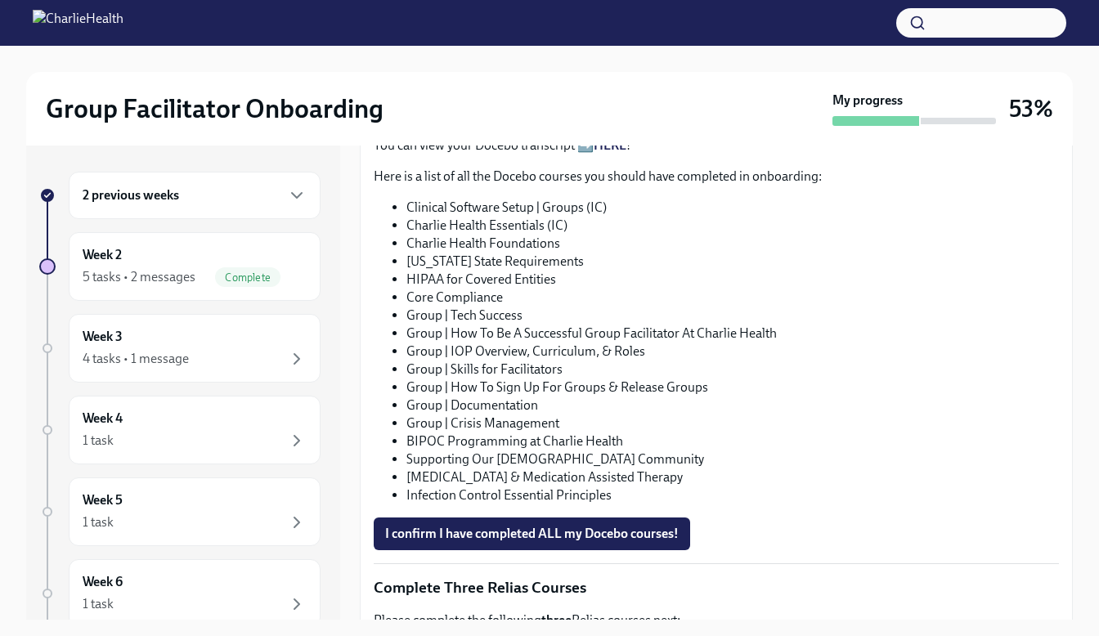
scroll to position [976, 0]
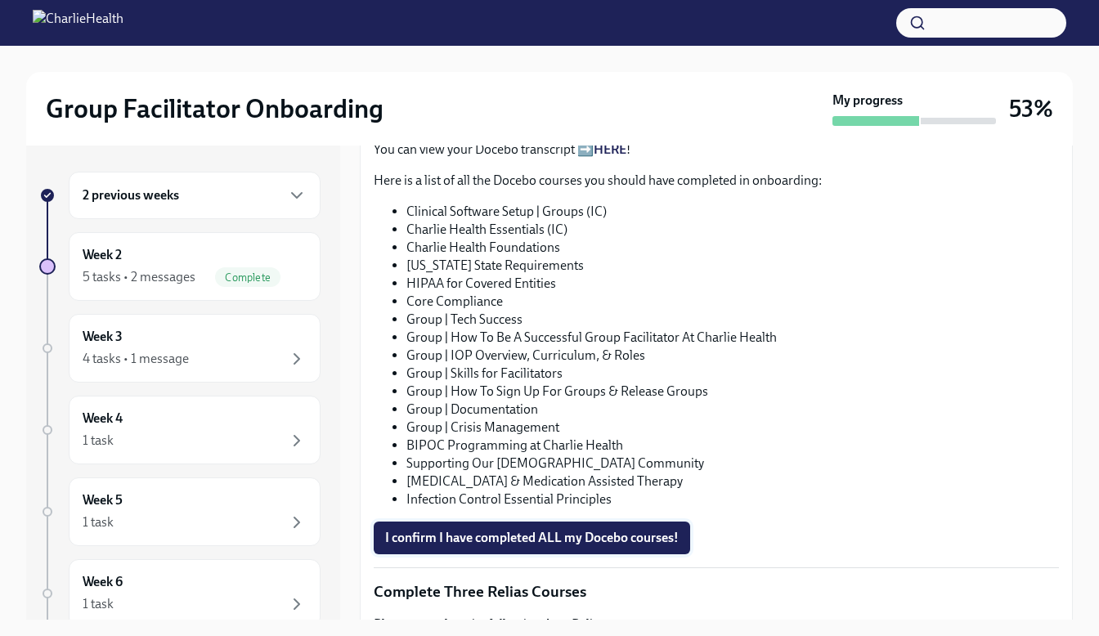
click at [517, 544] on span "I confirm I have completed ALL my Docebo courses!" at bounding box center [532, 538] width 294 height 16
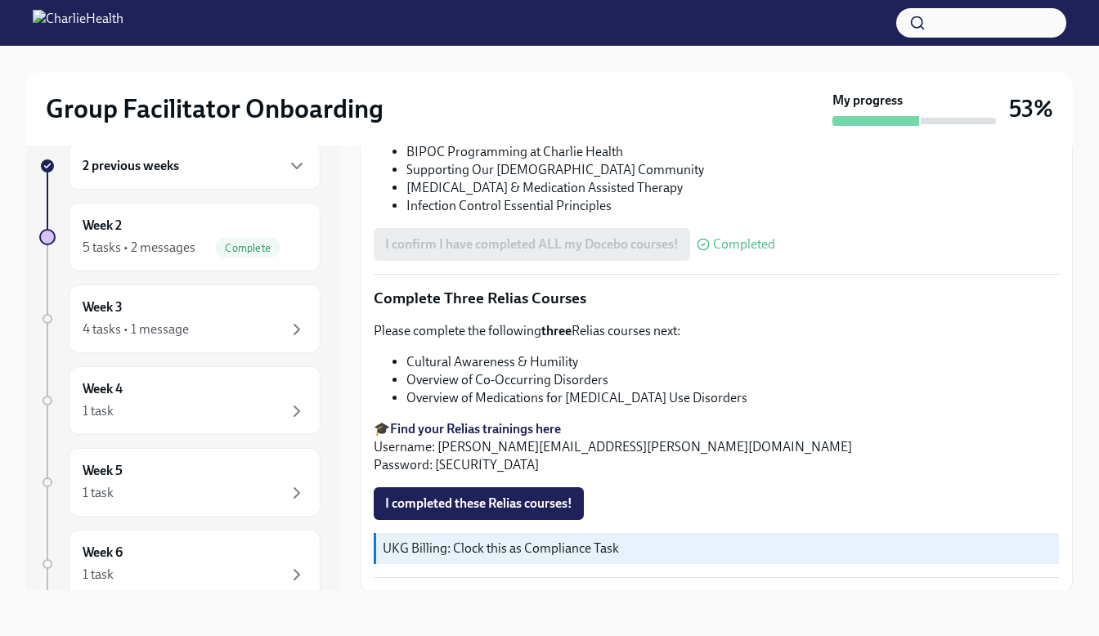
scroll to position [29, 0]
click at [513, 496] on span "I completed these Relias courses!" at bounding box center [478, 504] width 187 height 16
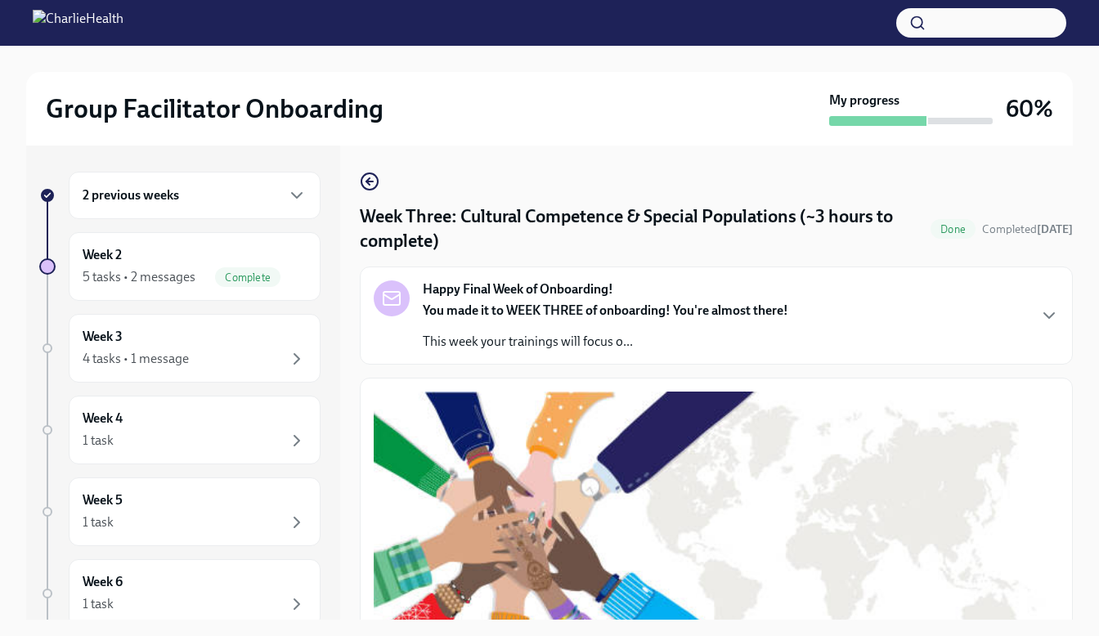
scroll to position [0, 0]
click at [213, 285] on div "5 tasks • 2 messages Complete" at bounding box center [195, 277] width 224 height 20
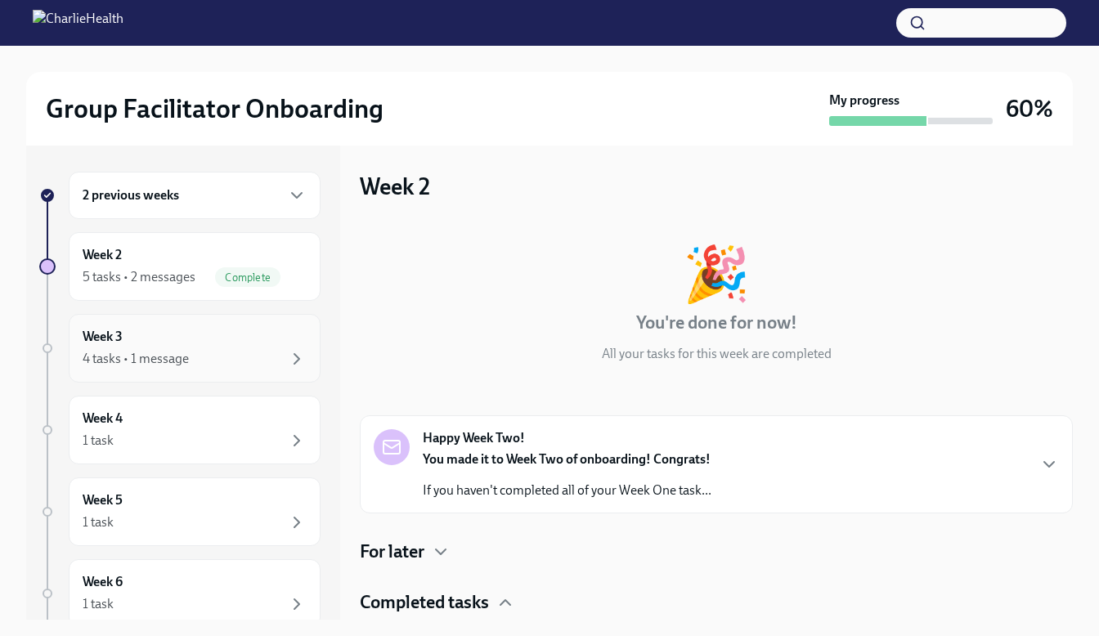
click at [203, 348] on div "Week 3 4 tasks • 1 message" at bounding box center [195, 348] width 224 height 41
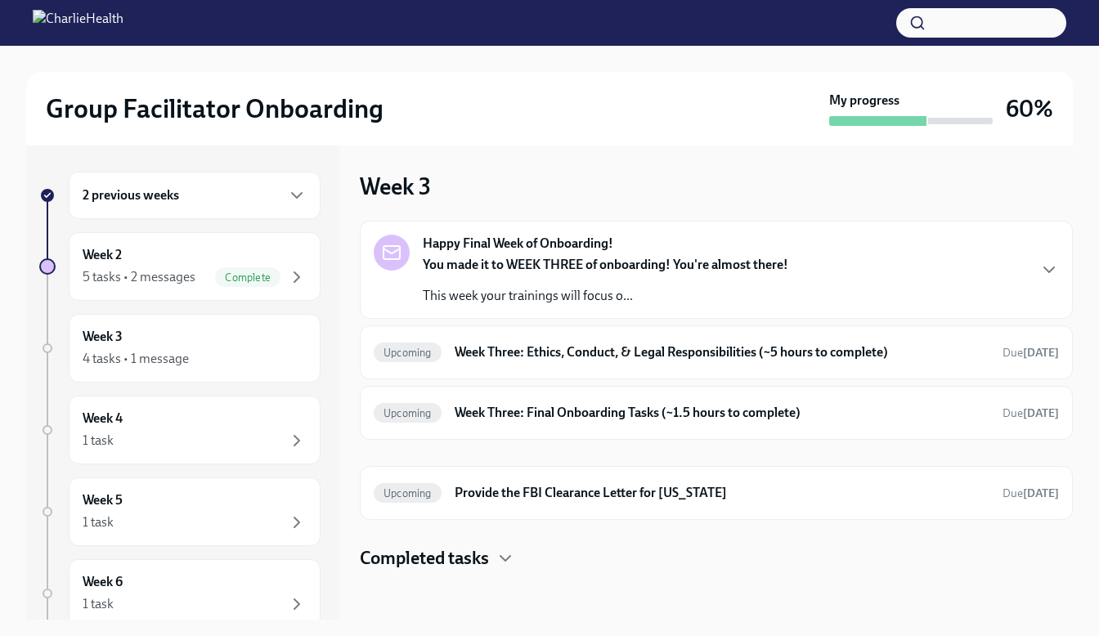
click at [750, 286] on div "You made it to WEEK THREE of onboarding! You're almost there! This week your tr…" at bounding box center [605, 280] width 365 height 49
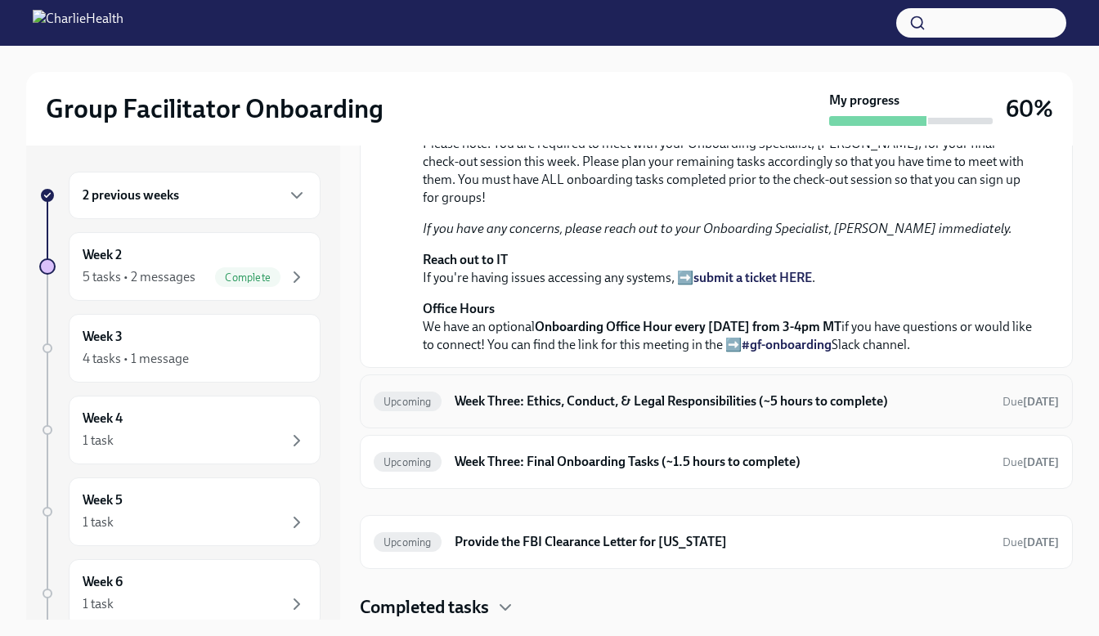
scroll to position [589, 0]
click at [603, 414] on div "Upcoming Week Three: Ethics, Conduct, & Legal Responsibilities (~5 hours to com…" at bounding box center [716, 401] width 685 height 26
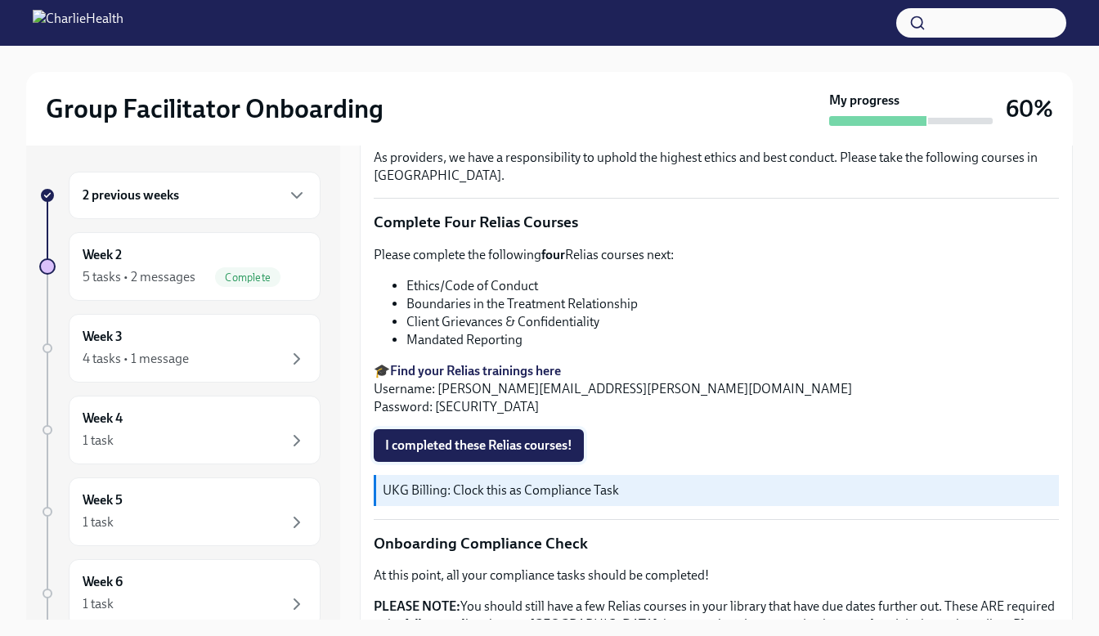
scroll to position [745, 0]
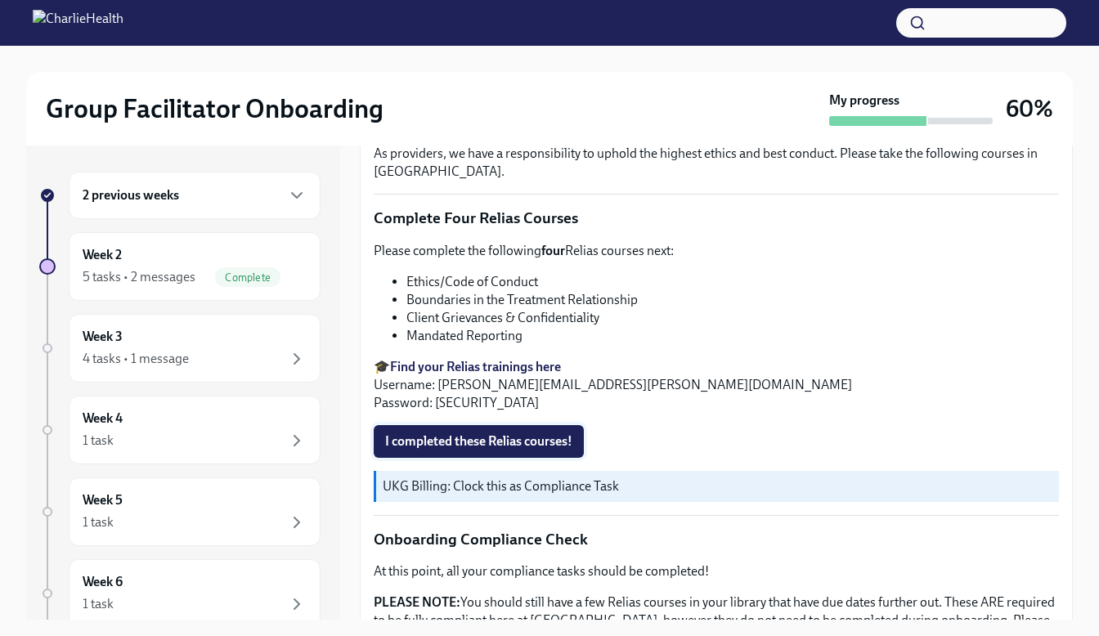
click at [500, 450] on button "I completed these Relias courses!" at bounding box center [479, 441] width 210 height 33
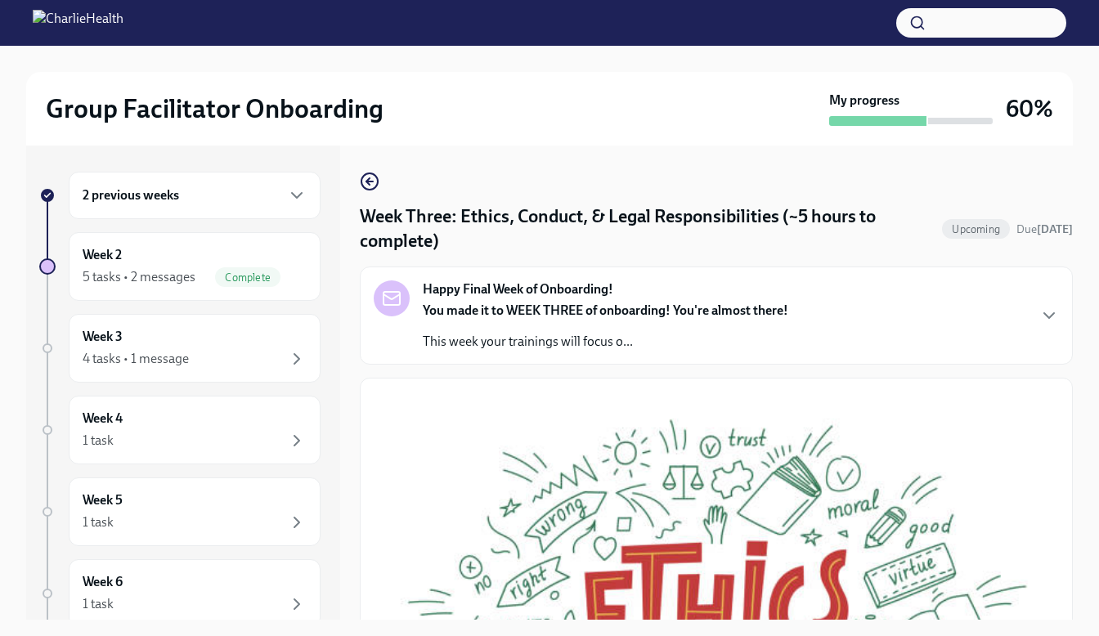
scroll to position [0, 0]
click at [614, 321] on div "You made it to WEEK THREE of onboarding! You're almost there! This week your tr…" at bounding box center [605, 326] width 365 height 49
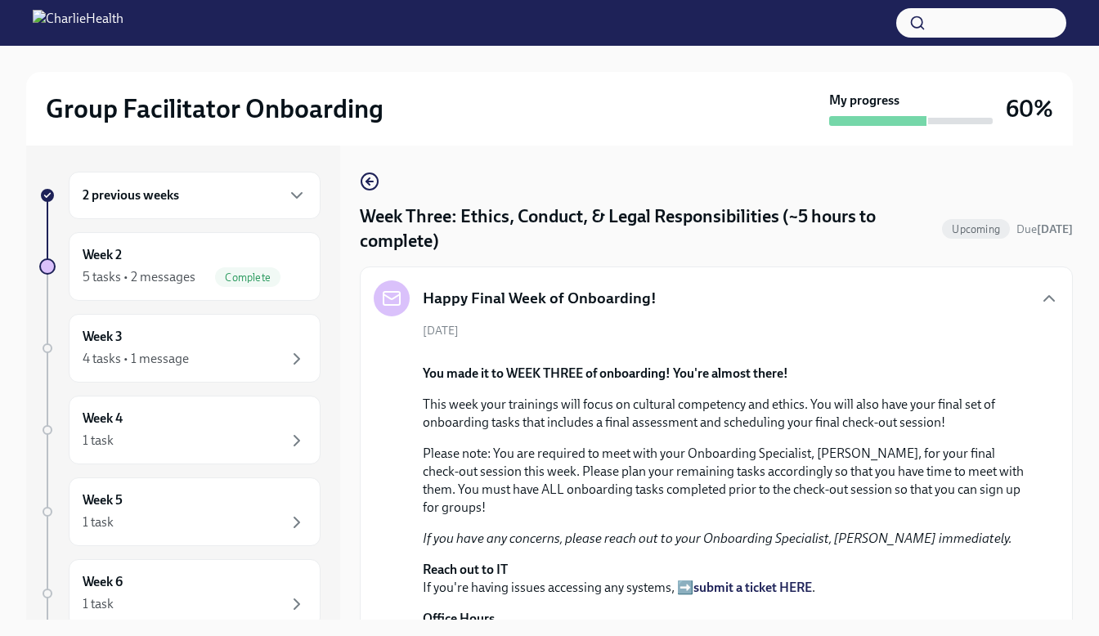
click at [614, 321] on div "Happy Final Week of Onboarding! [DATE] You made it to WEEK THREE of onboarding!…" at bounding box center [716, 471] width 685 height 383
click at [286, 191] on div "2 previous weeks" at bounding box center [195, 196] width 224 height 20
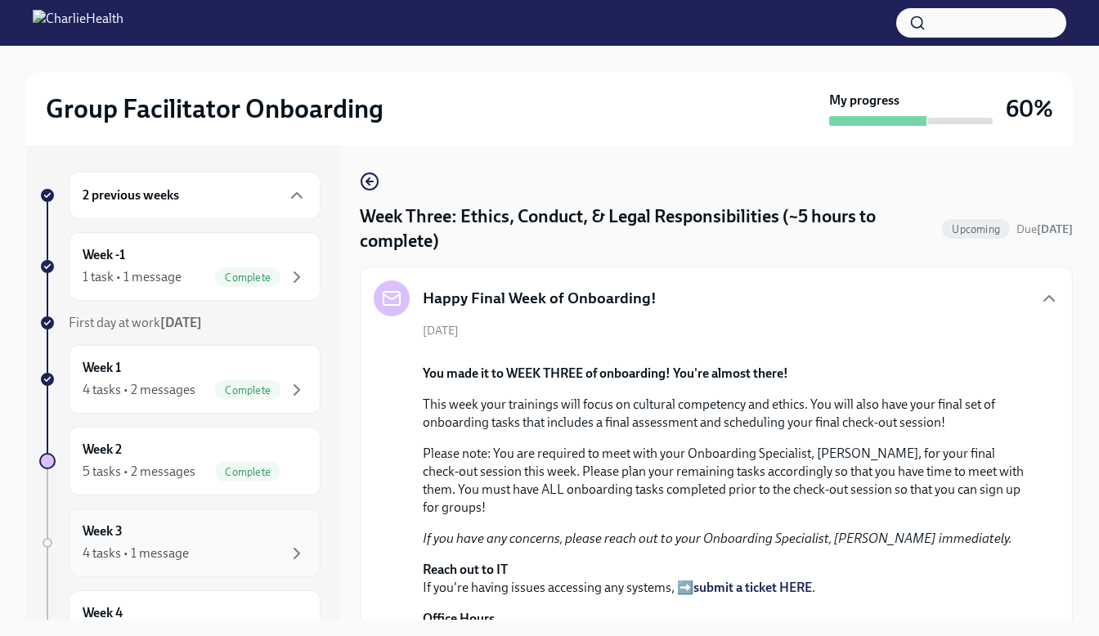
click at [303, 526] on div "Week 3 4 tasks • 1 message" at bounding box center [195, 542] width 224 height 41
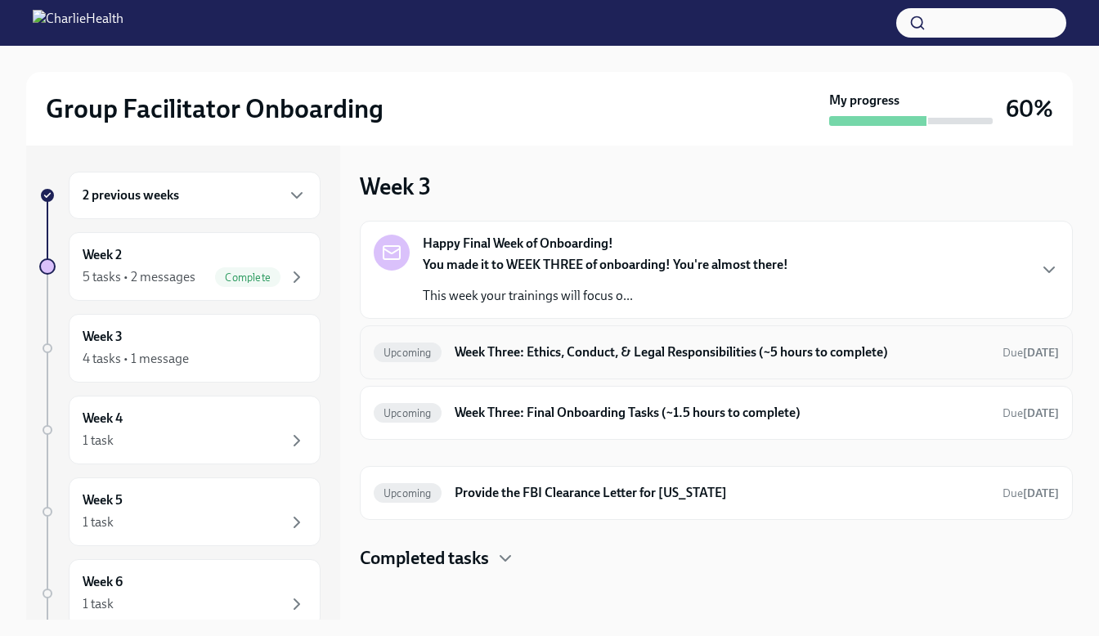
click at [648, 362] on div "Upcoming Week Three: Ethics, Conduct, & Legal Responsibilities (~5 hours to com…" at bounding box center [716, 352] width 685 height 26
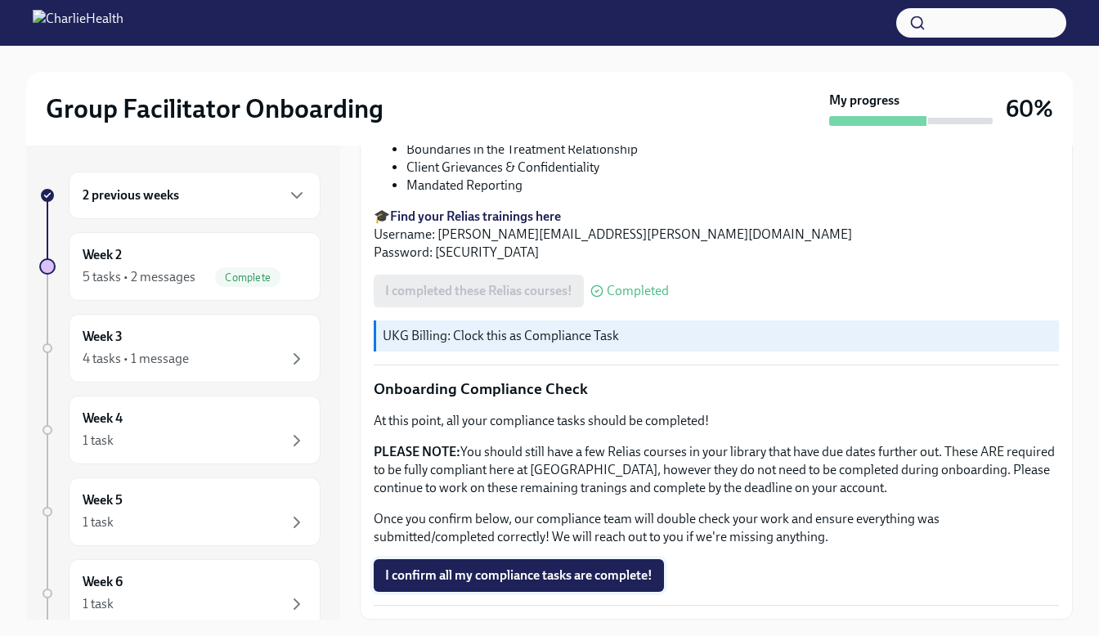
scroll to position [895, 0]
click at [491, 589] on button "I confirm all my compliance tasks are complete!" at bounding box center [519, 576] width 290 height 33
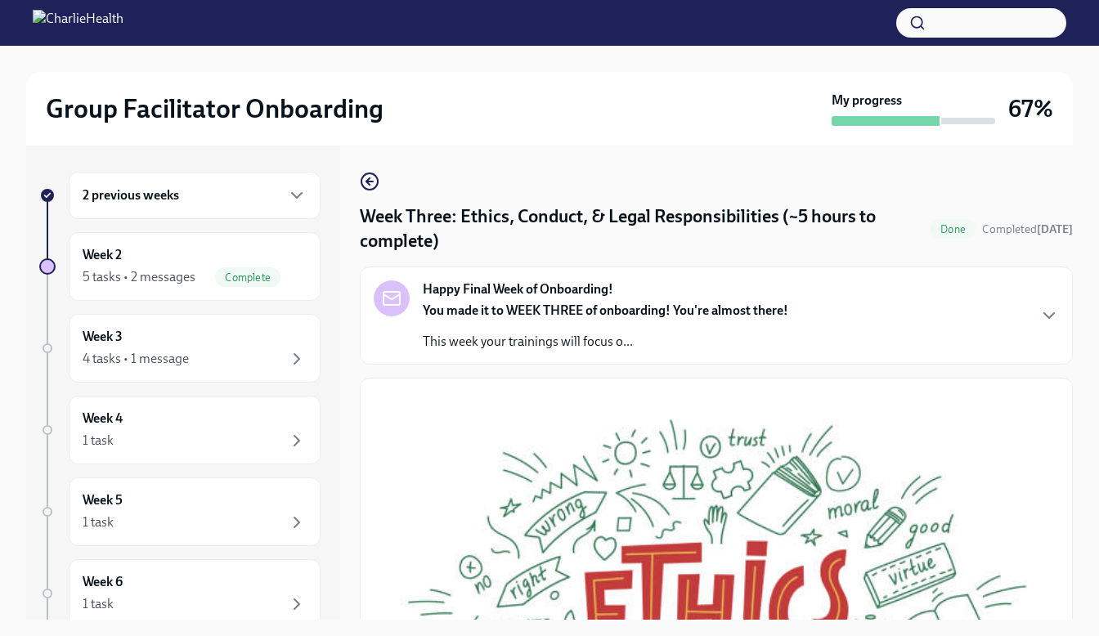
scroll to position [0, 0]
click at [842, 301] on div "Happy Final Week of Onboarding! You made it to WEEK THREE of onboarding! You're…" at bounding box center [716, 315] width 685 height 70
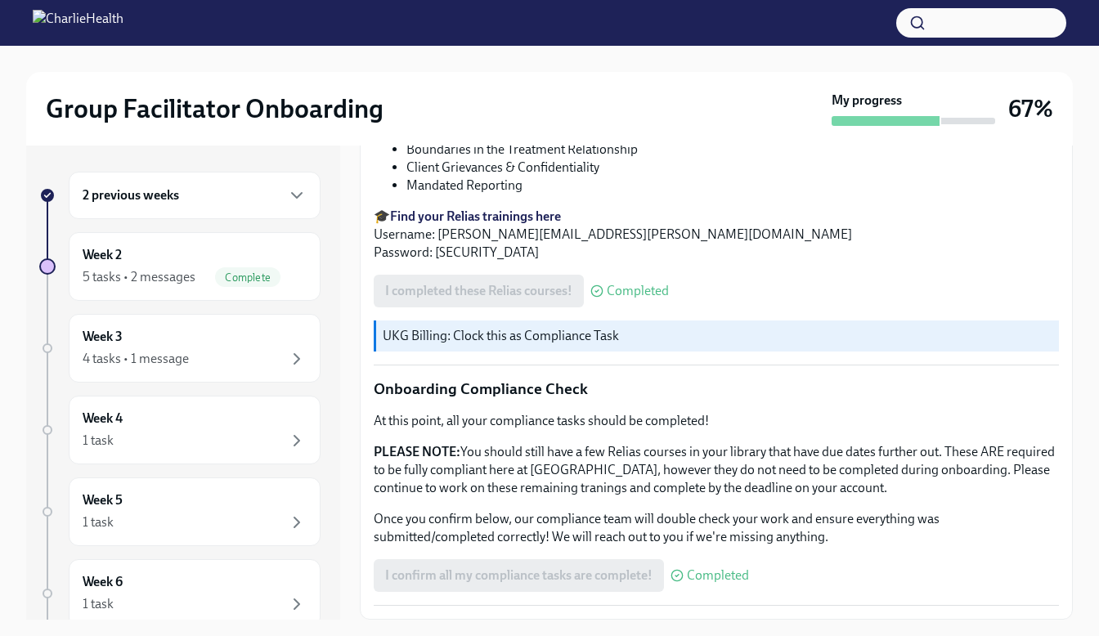
scroll to position [1532, 0]
click at [236, 349] on div "4 tasks • 1 message" at bounding box center [195, 359] width 224 height 20
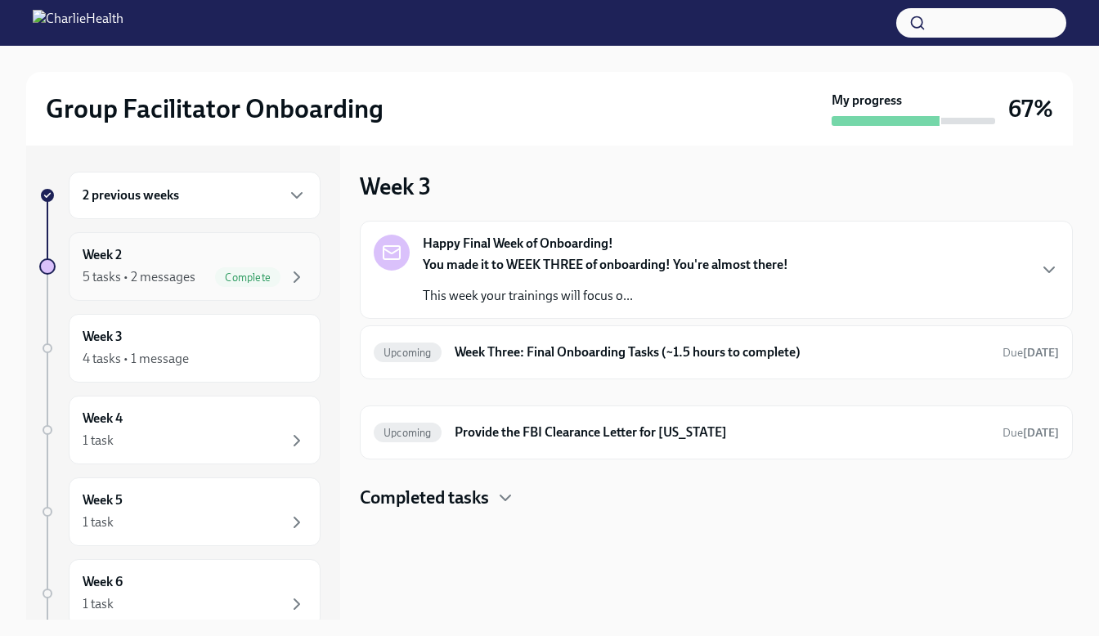
click at [212, 282] on div "5 tasks • 2 messages Complete" at bounding box center [195, 277] width 224 height 20
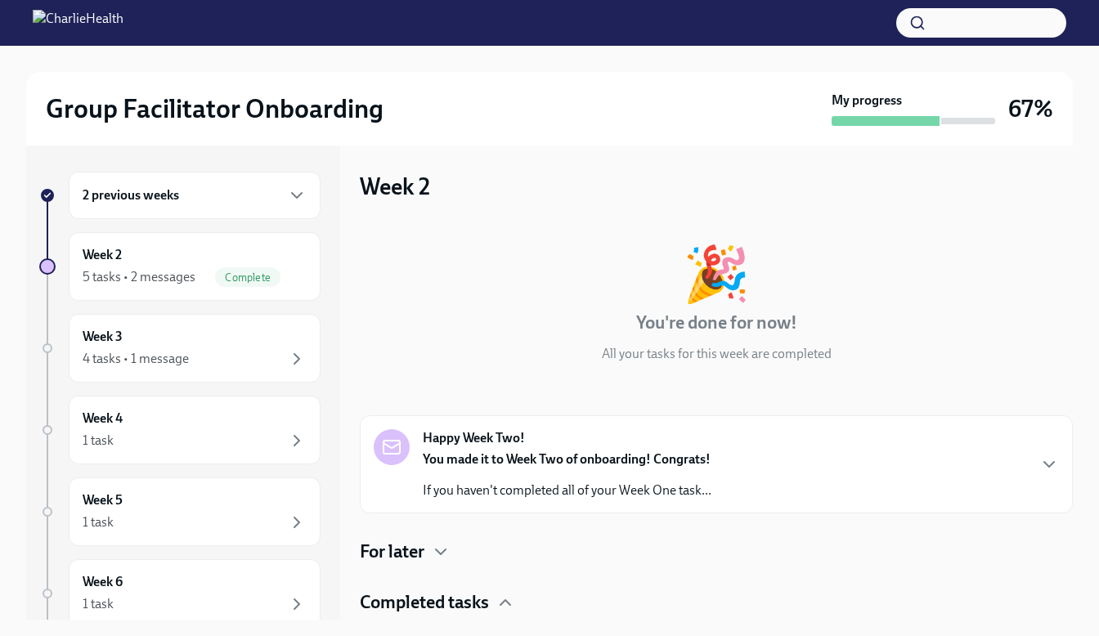
click at [204, 177] on div "2 previous weeks" at bounding box center [195, 195] width 252 height 47
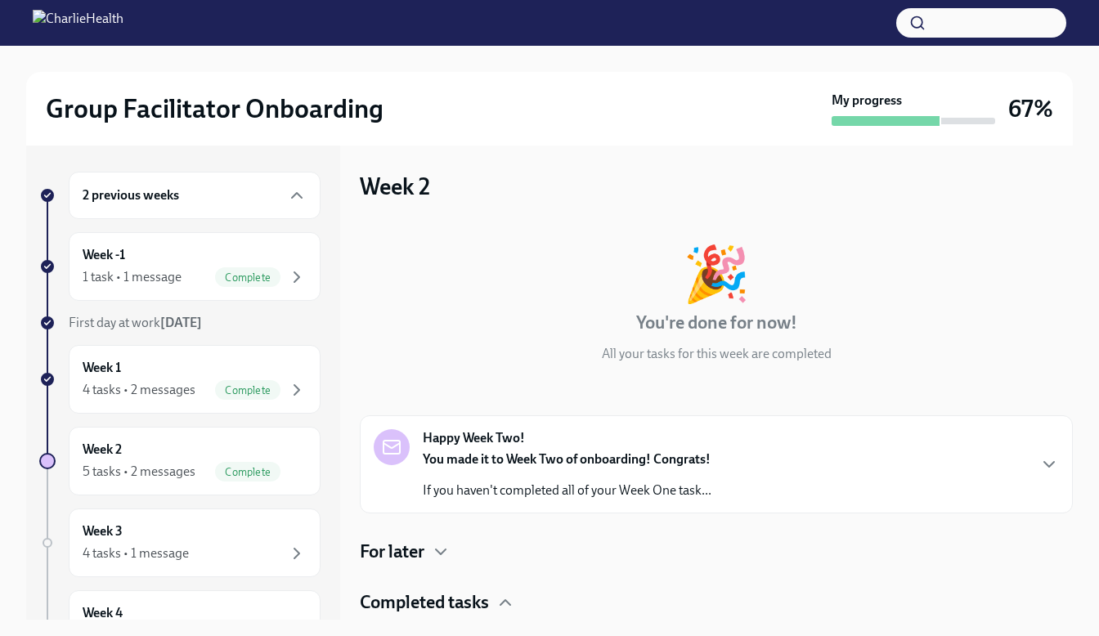
click at [204, 177] on div "2 previous weeks" at bounding box center [195, 195] width 252 height 47
